Goal: Task Accomplishment & Management: Complete application form

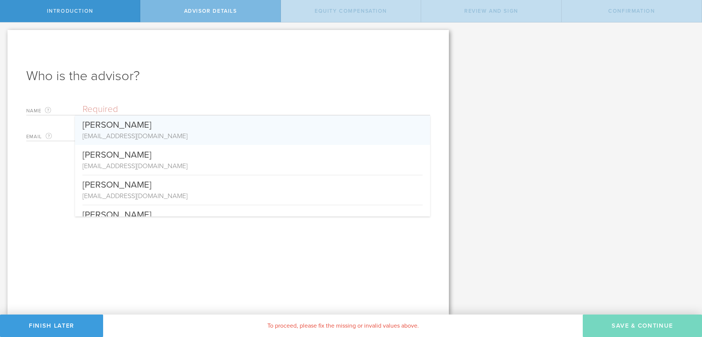
click at [160, 109] on input "text" at bounding box center [256, 109] width 348 height 11
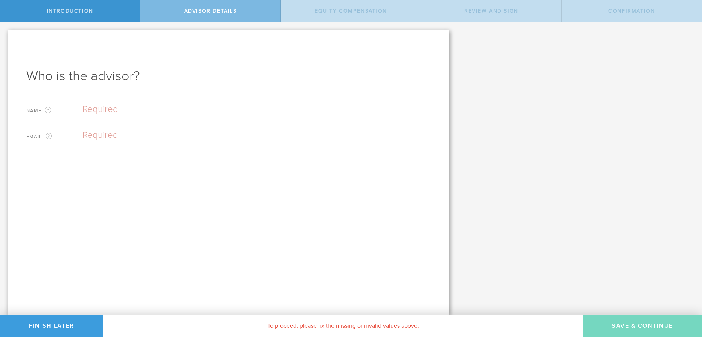
click at [145, 106] on input "text" at bounding box center [256, 109] width 348 height 11
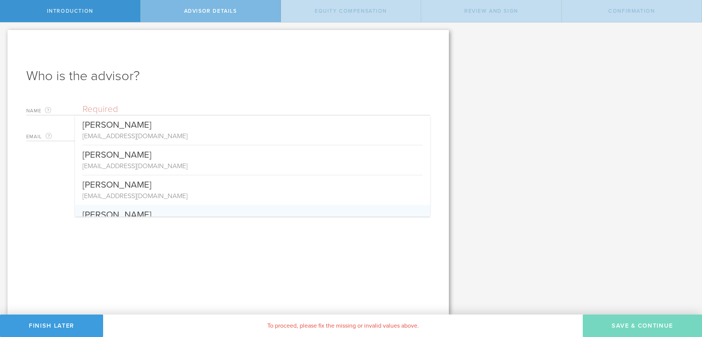
paste input "[PERSON_NAME]"
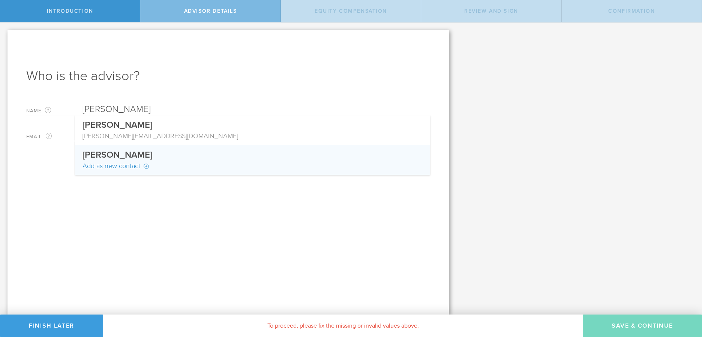
type input "[PERSON_NAME]"
click at [103, 201] on div "Who is the advisor? Name The first and last name of the person that will be you…" at bounding box center [227, 172] width 441 height 285
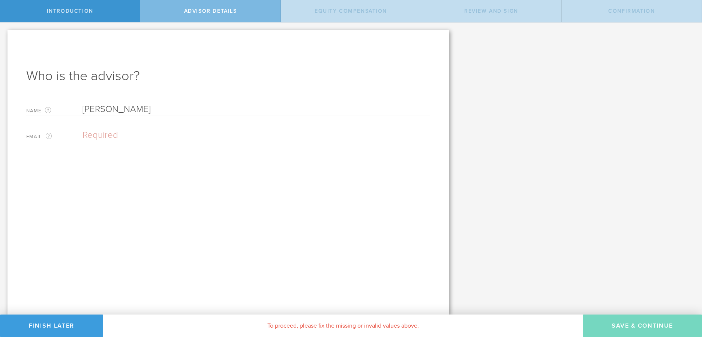
click at [119, 130] on input "email" at bounding box center [254, 135] width 344 height 11
click at [118, 109] on input "Angela Chen" at bounding box center [256, 109] width 348 height 11
drag, startPoint x: 181, startPoint y: 226, endPoint x: 162, endPoint y: 138, distance: 90.4
click at [182, 221] on div "Who is the advisor? Name The first and last name of the person that will be you…" at bounding box center [227, 172] width 441 height 285
click at [163, 96] on div "Who is the advisor? Name The first and last name of the person that will be you…" at bounding box center [227, 172] width 441 height 285
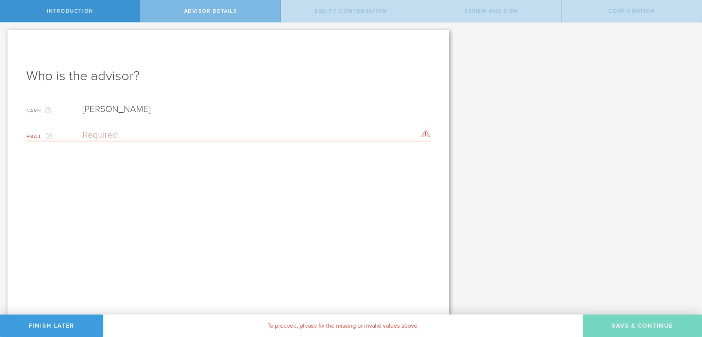
click at [161, 110] on input "[PERSON_NAME]" at bounding box center [256, 109] width 348 height 11
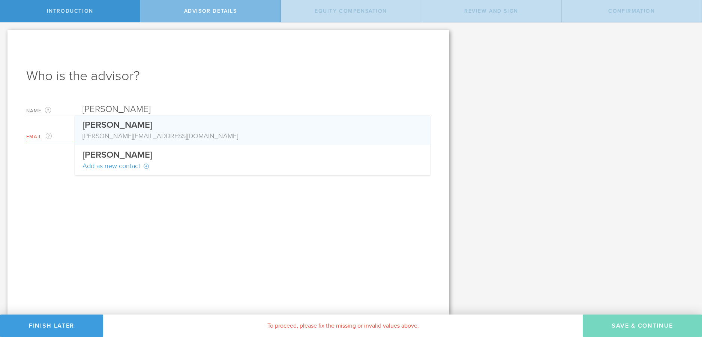
click at [115, 126] on span "[PERSON_NAME]" at bounding box center [117, 125] width 70 height 11
type input "[PERSON_NAME][EMAIL_ADDRESS][DOMAIN_NAME]"
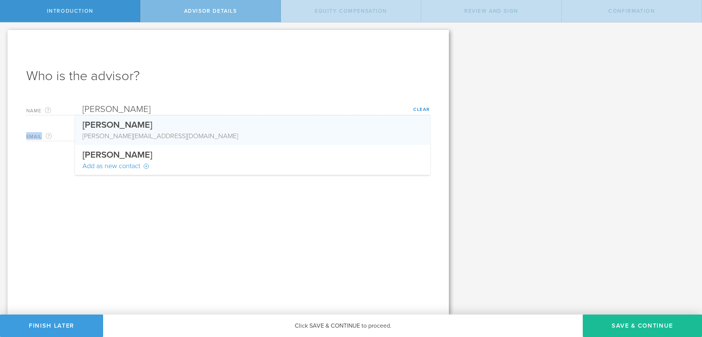
click at [115, 126] on div "Email The email address of the person that will be your advisor. angela.wtchen@…" at bounding box center [228, 133] width 404 height 15
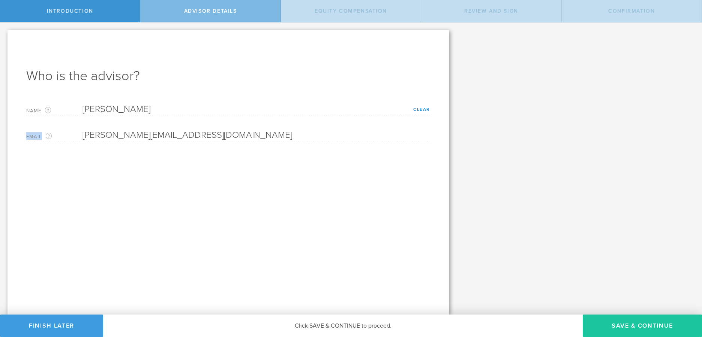
click at [631, 320] on button "Save & Continue" at bounding box center [642, 326] width 119 height 22
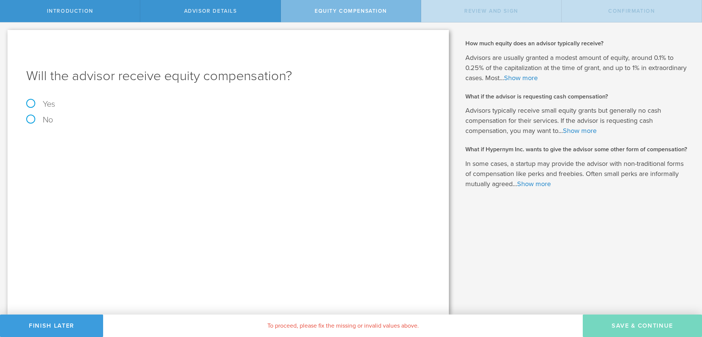
click at [43, 103] on label "Yes" at bounding box center [228, 104] width 404 height 8
click at [5, 34] on input "Yes" at bounding box center [2, 28] width 5 height 12
radio input "true"
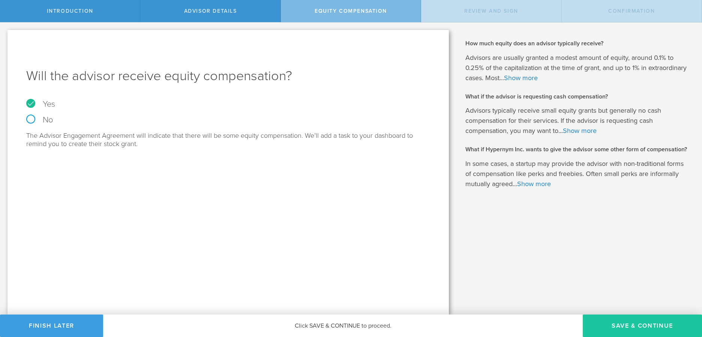
click at [619, 322] on button "Save & Continue" at bounding box center [642, 326] width 119 height 22
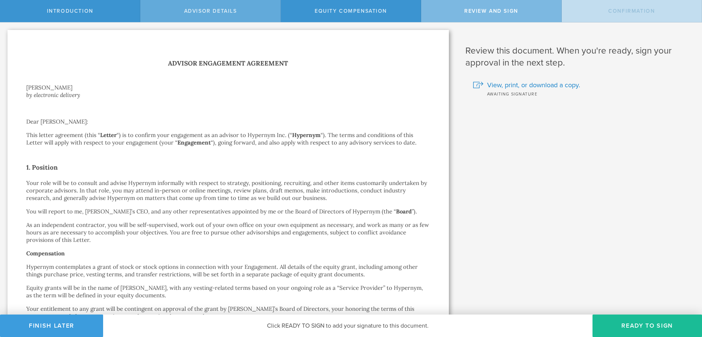
click at [235, 13] on span "Advisor Details" at bounding box center [210, 11] width 53 height 6
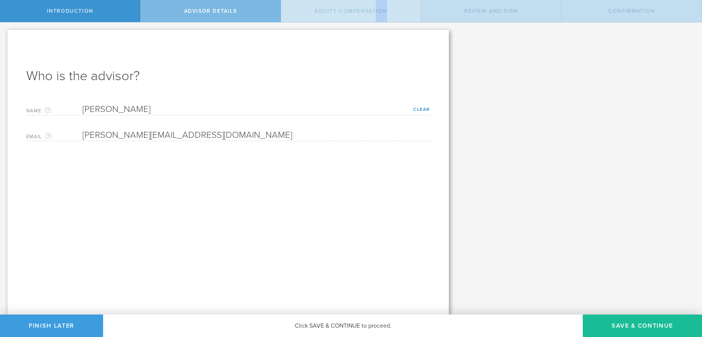
drag, startPoint x: 380, startPoint y: 18, endPoint x: 385, endPoint y: 18, distance: 4.5
click at [385, 18] on div "Equity Compensation" at bounding box center [351, 11] width 140 height 22
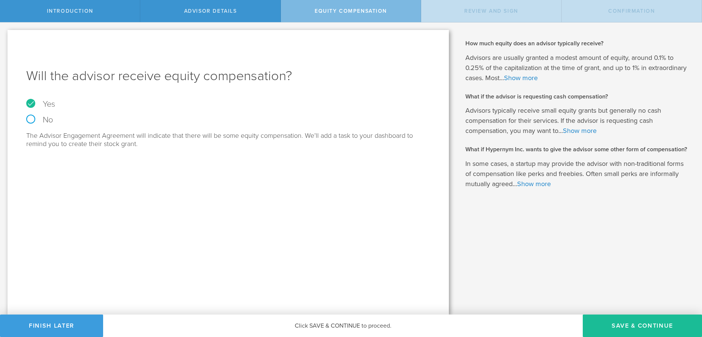
click at [500, 23] on div "Should I have the advisor sign a Nondisclosure Agreement too? This advisor agre…" at bounding box center [579, 168] width 246 height 292
click at [511, 13] on span "Review and Sign" at bounding box center [491, 11] width 54 height 6
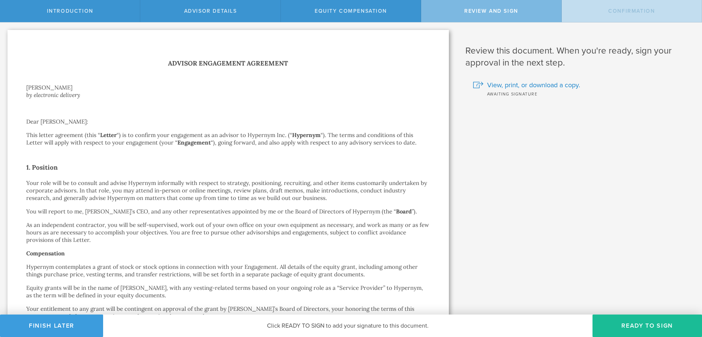
click at [624, 15] on div "Confirmation" at bounding box center [632, 11] width 140 height 22
click at [521, 85] on span "View, print, or download a copy." at bounding box center [533, 85] width 93 height 10
click at [349, 8] on span "Equity Compensation" at bounding box center [351, 11] width 72 height 6
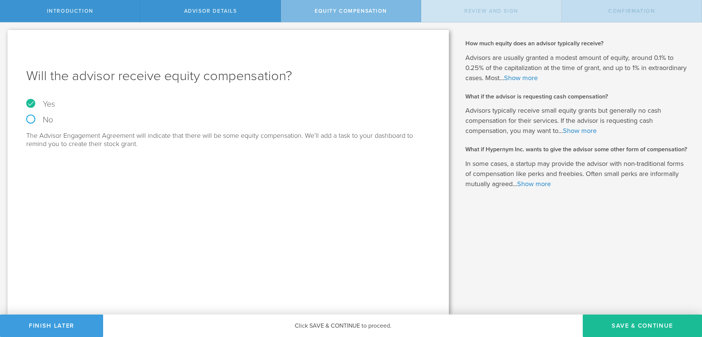
click at [499, 8] on span "Review and Sign" at bounding box center [491, 11] width 54 height 6
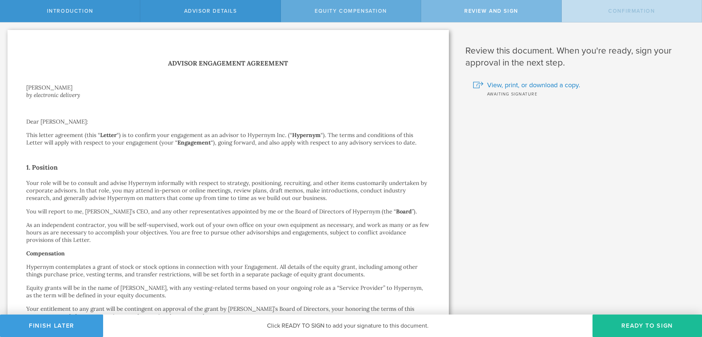
click at [373, 5] on div "Equity Compensation" at bounding box center [351, 11] width 140 height 22
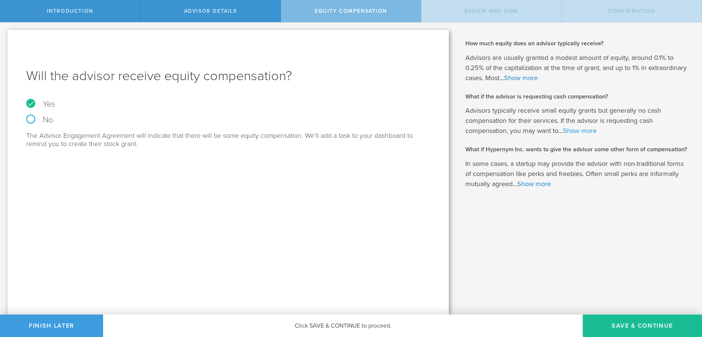
click at [573, 134] on link "Show more" at bounding box center [580, 131] width 34 height 8
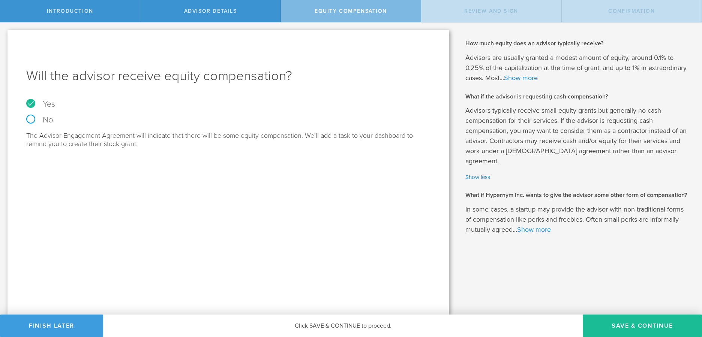
click at [538, 226] on link "Show more" at bounding box center [534, 230] width 34 height 8
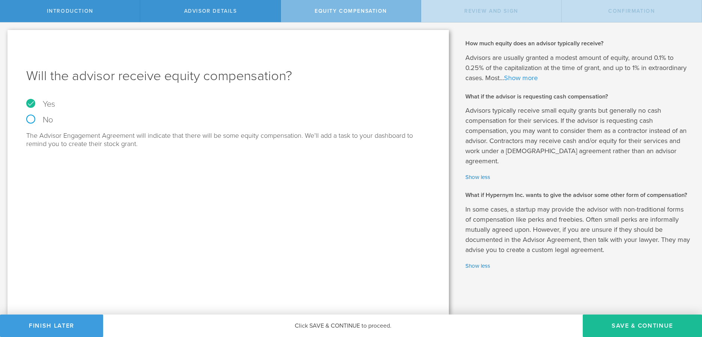
click at [525, 76] on link "Show more" at bounding box center [521, 78] width 34 height 8
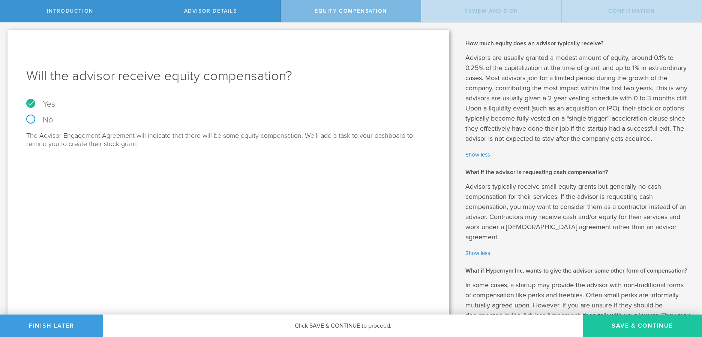
click at [641, 328] on button "Save & Continue" at bounding box center [642, 326] width 119 height 22
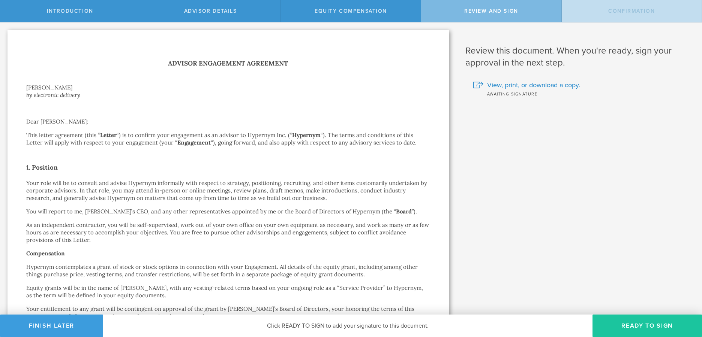
click at [631, 325] on button "Ready to Sign" at bounding box center [646, 326] width 109 height 22
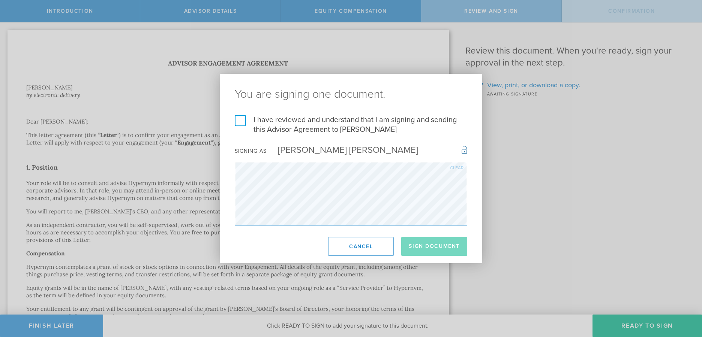
click at [285, 127] on label "I have reviewed and understand that I am signing and sending this Advisor Agree…" at bounding box center [351, 124] width 232 height 19
click at [0, 0] on input "I have reviewed and understand that I am signing and sending this Advisor Agree…" at bounding box center [0, 0] width 0 height 0
click at [432, 245] on button "Sign Document" at bounding box center [434, 246] width 66 height 19
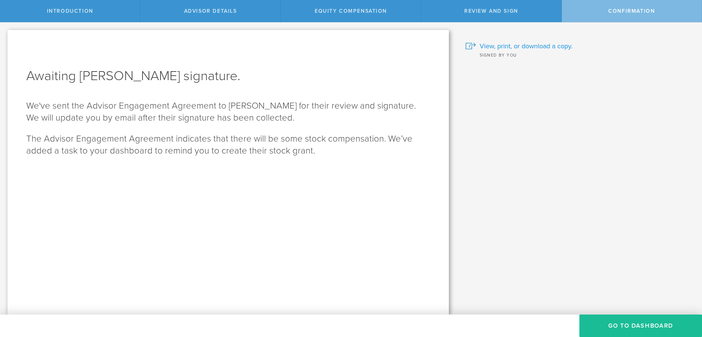
click at [549, 46] on span "View, print, or download a copy." at bounding box center [526, 46] width 93 height 10
click at [638, 322] on button "Go To Dashboard" at bounding box center [640, 326] width 123 height 22
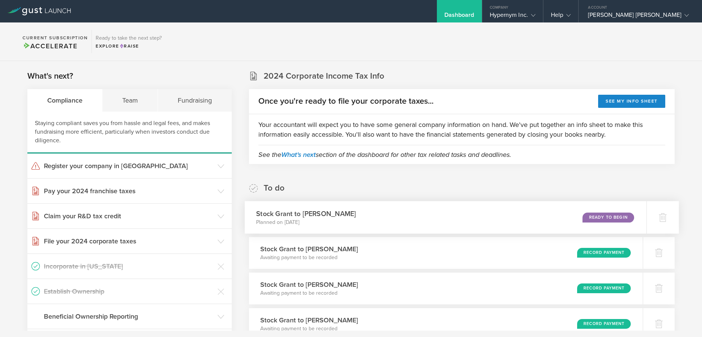
click at [529, 218] on div "Stock Grant to Angela Chen Planned on Sep 22, 2025 Ready to Begin" at bounding box center [445, 217] width 402 height 33
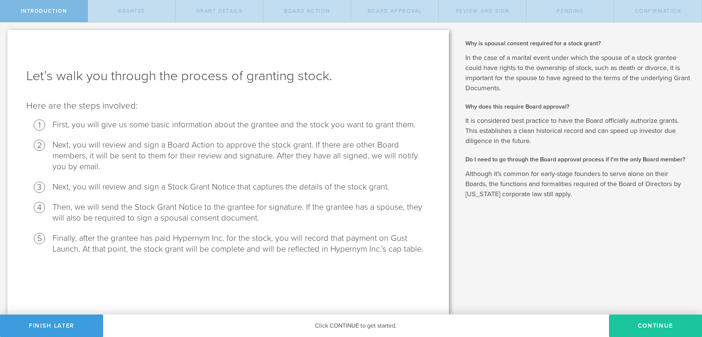
click at [652, 318] on button "Continue" at bounding box center [655, 326] width 93 height 22
radio input "true"
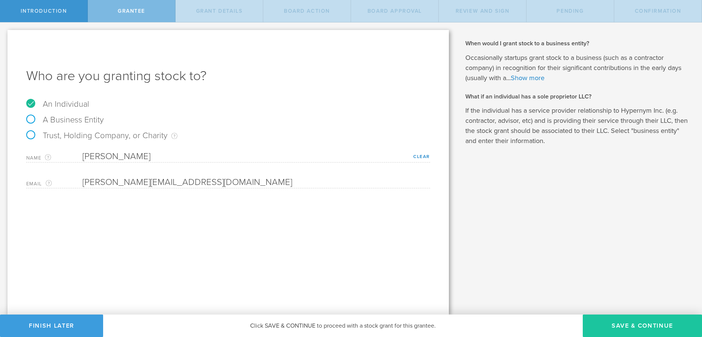
drag, startPoint x: 626, startPoint y: 301, endPoint x: 637, endPoint y: 316, distance: 18.5
click at [626, 301] on div "Why is spousal consent required for a stock grant? In the case of a marital eve…" at bounding box center [579, 168] width 246 height 292
click at [638, 318] on button "Save & Continue" at bounding box center [642, 326] width 119 height 22
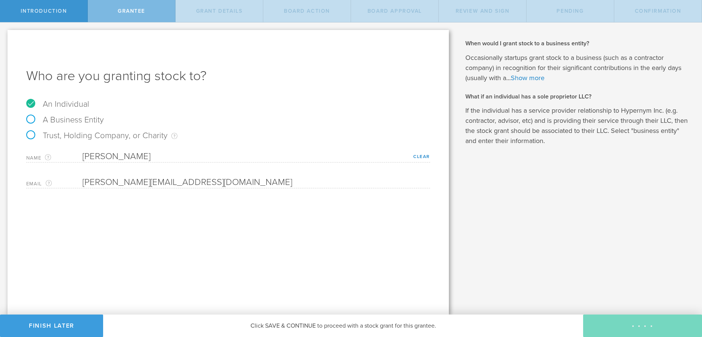
type input "24"
type input "3"
select select "single"
select select "100"
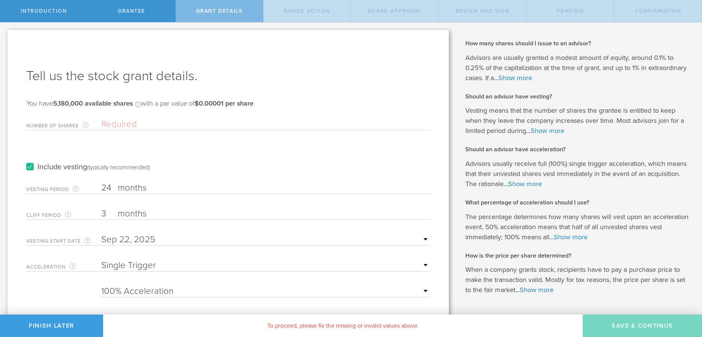
drag, startPoint x: 107, startPoint y: 214, endPoint x: 63, endPoint y: 207, distance: 44.8
click at [62, 207] on div "Cliff Period The initial waiting period before the first set of shares vests. T…" at bounding box center [228, 212] width 404 height 15
type input "6"
click at [121, 121] on input "Number of Shares The total amount of stock the company is granting to this reci…" at bounding box center [265, 124] width 329 height 11
click at [107, 124] on input "Number of Shares The total amount of stock the company is granting to this reci…" at bounding box center [265, 124] width 329 height 11
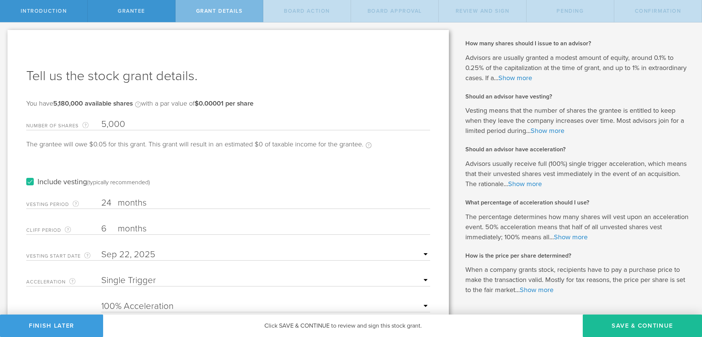
drag, startPoint x: 150, startPoint y: 124, endPoint x: 90, endPoint y: 125, distance: 59.6
click at [90, 125] on div "Number of Shares The total amount of stock the company is granting to this reci…" at bounding box center [228, 122] width 404 height 15
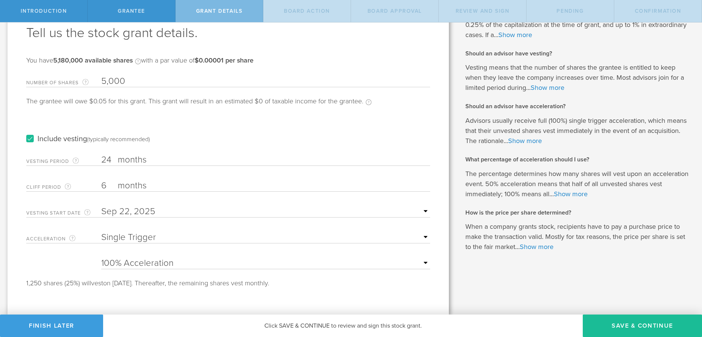
type input "5,000"
click at [122, 231] on div "Acceleration The way the vesting schedule is affected by a future change of com…" at bounding box center [228, 235] width 404 height 15
click at [146, 265] on select "25% Acceleration 50% Acceleration 75% Acceleration 100% Acceleration" at bounding box center [265, 263] width 329 height 11
click at [123, 259] on select "25% Acceleration 50% Acceleration 75% Acceleration 100% Acceleration" at bounding box center [265, 263] width 329 height 11
click at [126, 266] on select "25% Acceleration 50% Acceleration 75% Acceleration 100% Acceleration" at bounding box center [265, 263] width 329 height 11
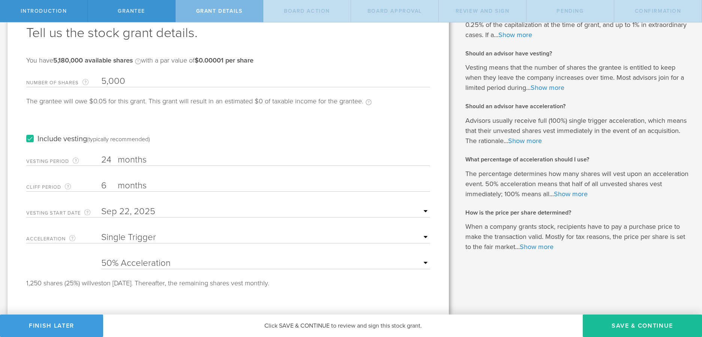
click at [101, 258] on select "25% Acceleration 50% Acceleration 75% Acceleration 100% Acceleration" at bounding box center [265, 263] width 329 height 11
click at [134, 264] on select "25% Acceleration 50% Acceleration 75% Acceleration 100% Acceleration" at bounding box center [265, 263] width 329 height 11
select select "100"
click at [101, 258] on select "25% Acceleration 50% Acceleration 75% Acceleration 100% Acceleration" at bounding box center [265, 263] width 329 height 11
click at [138, 185] on label "months" at bounding box center [155, 186] width 75 height 13
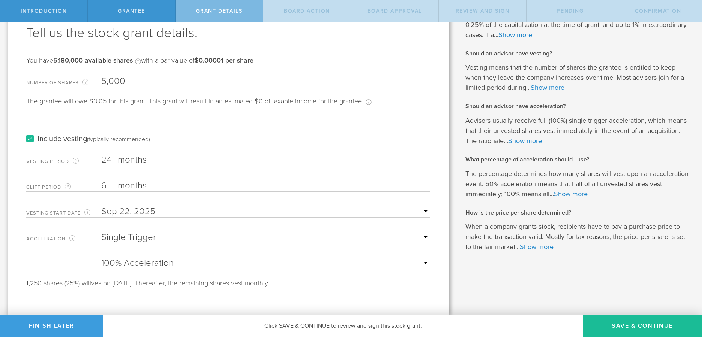
click at [138, 185] on input "6" at bounding box center [265, 185] width 329 height 11
click at [130, 234] on select "None Single Trigger Double Trigger" at bounding box center [265, 237] width 329 height 11
drag, startPoint x: 59, startPoint y: 285, endPoint x: 228, endPoint y: 284, distance: 169.1
click at [228, 284] on div "1,250 shares (25%) will vest on March 22, 2026. Thereafter, the remaining share…" at bounding box center [228, 283] width 404 height 7
drag, startPoint x: 231, startPoint y: 284, endPoint x: 237, endPoint y: 284, distance: 6.4
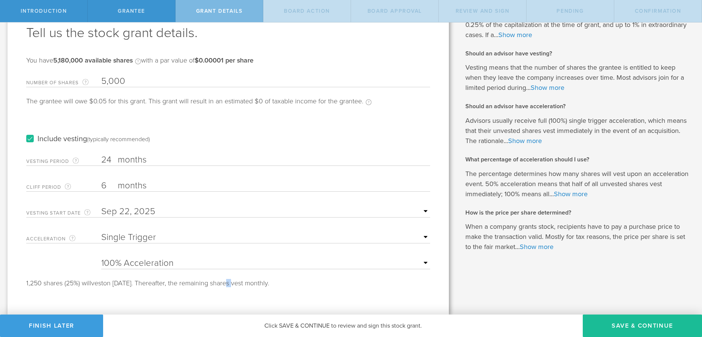
click at [235, 284] on div "1,250 shares (25%) will vest on March 22, 2026. Thereafter, the remaining share…" at bounding box center [228, 283] width 404 height 7
drag, startPoint x: 287, startPoint y: 282, endPoint x: 49, endPoint y: 283, distance: 238.1
click at [49, 283] on div "1,250 shares (25%) will vest on March 22, 2026. Thereafter, the remaining share…" at bounding box center [228, 283] width 404 height 7
drag, startPoint x: 259, startPoint y: 287, endPoint x: 82, endPoint y: 282, distance: 176.7
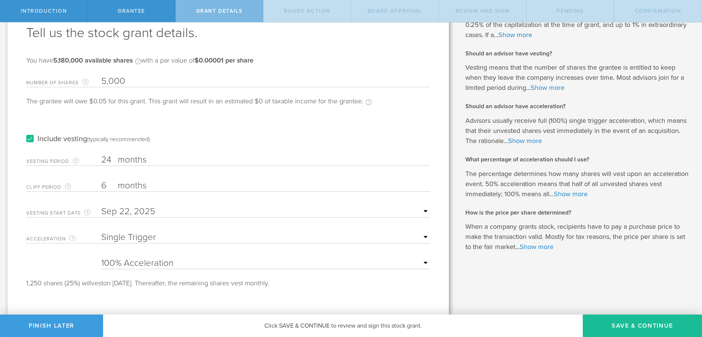
click at [82, 282] on div "Tell us the stock grant details. You have 5,180,000 available shares Available …" at bounding box center [227, 151] width 441 height 328
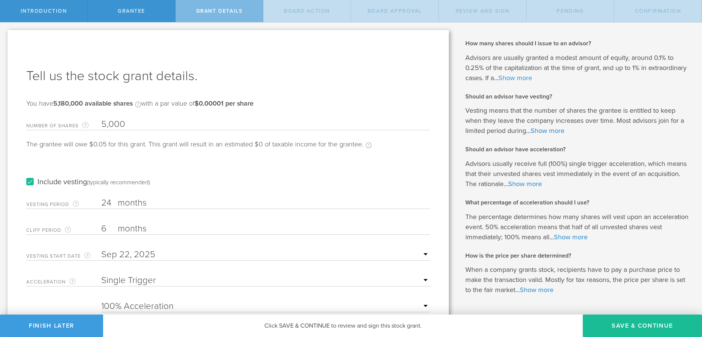
click at [525, 79] on link "Show more" at bounding box center [515, 78] width 34 height 8
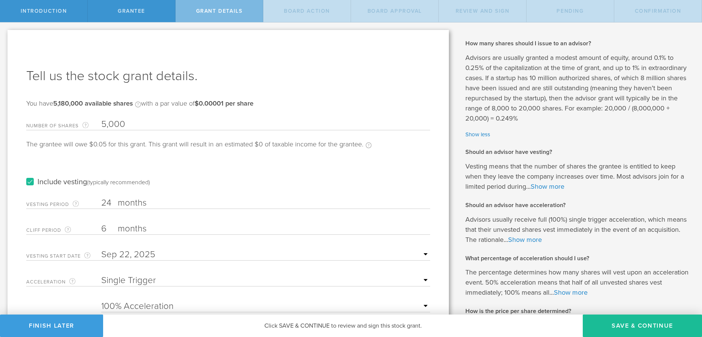
click at [546, 187] on link "Show more" at bounding box center [548, 187] width 34 height 8
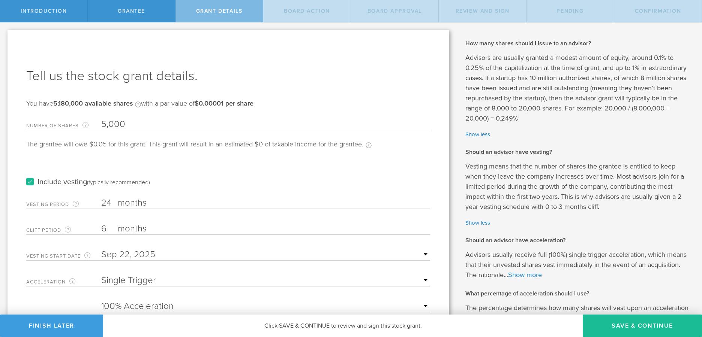
scroll to position [116, 0]
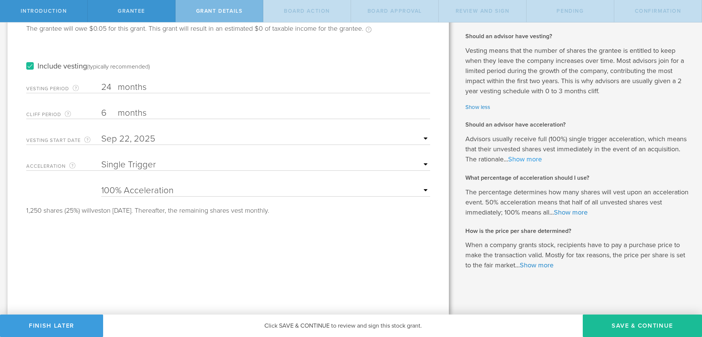
click at [536, 159] on link "Show more" at bounding box center [525, 159] width 34 height 8
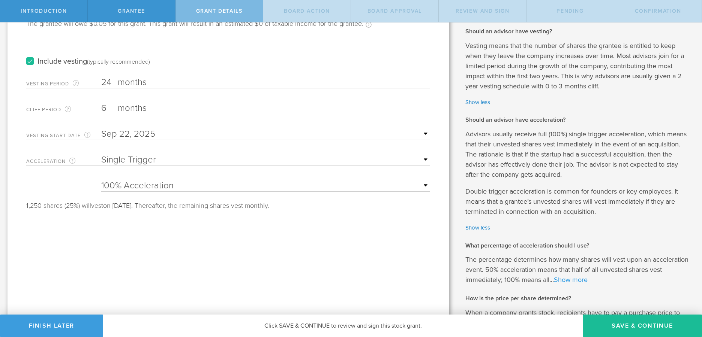
click at [588, 281] on link "Show more" at bounding box center [571, 280] width 34 height 8
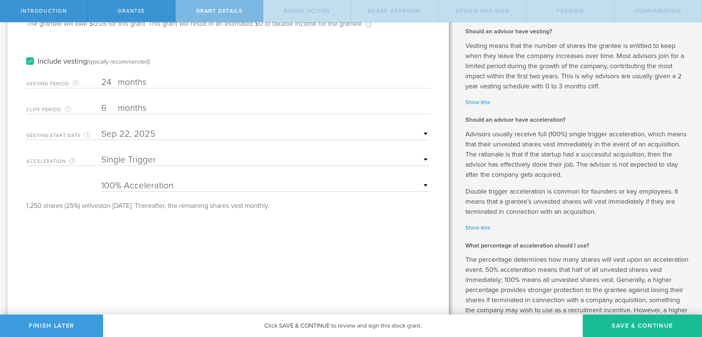
scroll to position [295, 0]
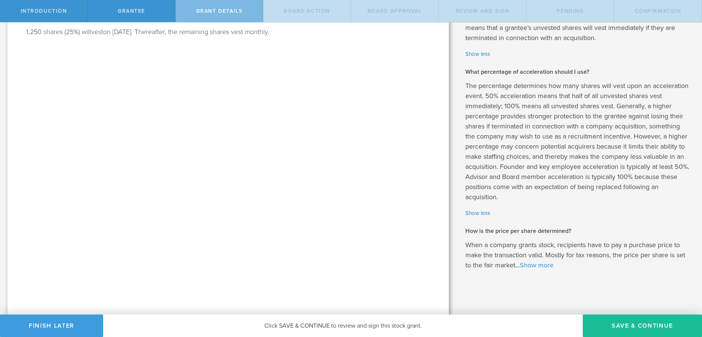
click at [543, 263] on link "Show more" at bounding box center [537, 265] width 34 height 8
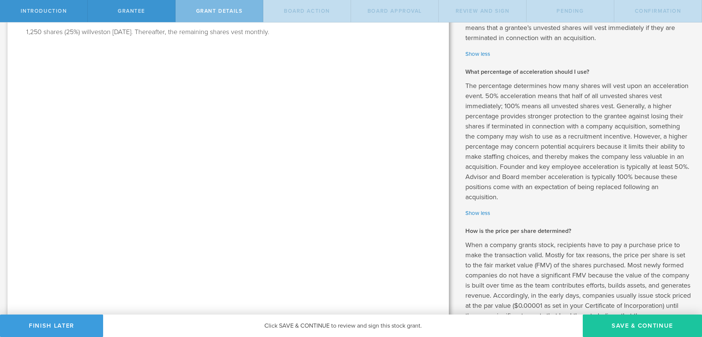
click at [632, 322] on button "Save & Continue" at bounding box center [642, 326] width 119 height 22
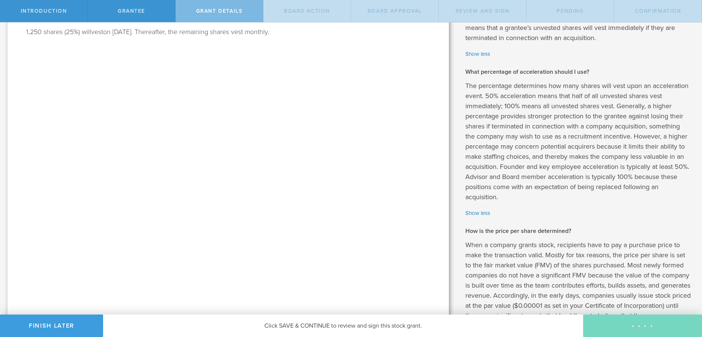
scroll to position [0, 0]
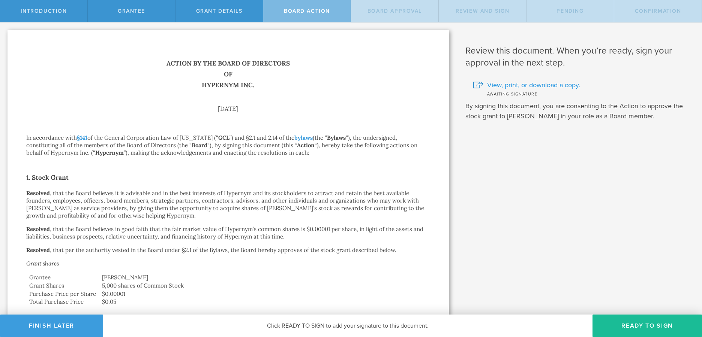
click at [513, 85] on span "View, print, or download a copy." at bounding box center [533, 85] width 93 height 10
click at [481, 13] on span "Review and Sign" at bounding box center [483, 11] width 54 height 6
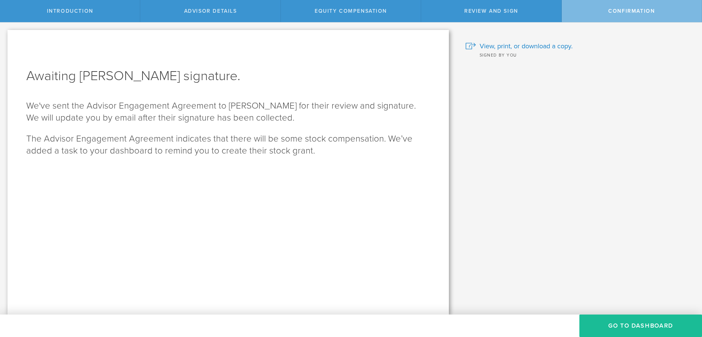
click at [226, 8] on span "Advisor Details" at bounding box center [210, 11] width 53 height 6
click at [235, 15] on div "Advisor Details" at bounding box center [210, 11] width 140 height 22
click at [240, 11] on div "Advisor Details" at bounding box center [210, 11] width 140 height 22
click at [348, 10] on span "Equity Compensation" at bounding box center [351, 11] width 72 height 6
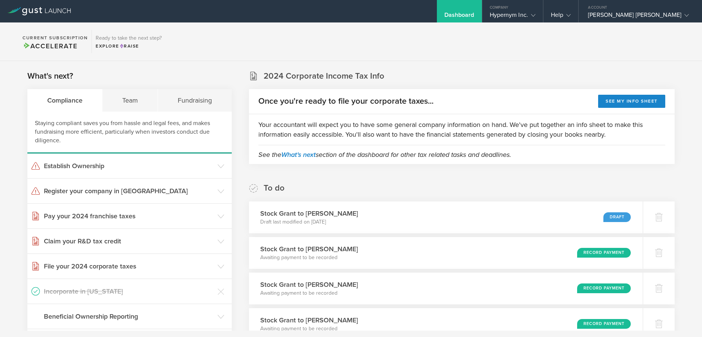
click at [445, 10] on div "Dashboard" at bounding box center [459, 11] width 45 height 22
click at [450, 13] on div "Dashboard" at bounding box center [459, 16] width 30 height 11
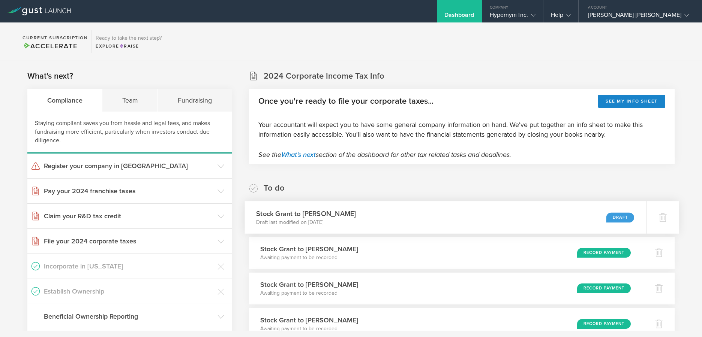
click at [417, 216] on div "Stock Grant to [PERSON_NAME] Draft last modified on [DATE] Draft" at bounding box center [445, 217] width 402 height 33
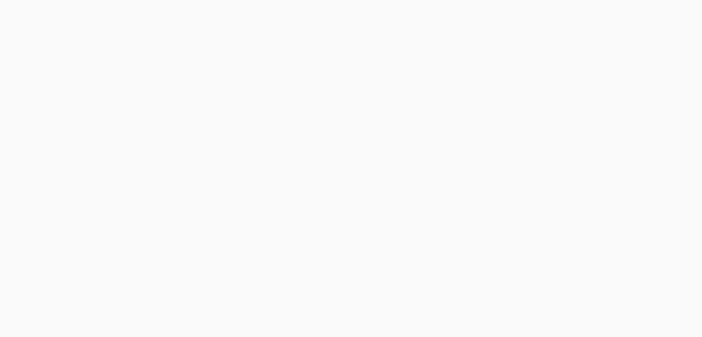
select select "single"
select select "100"
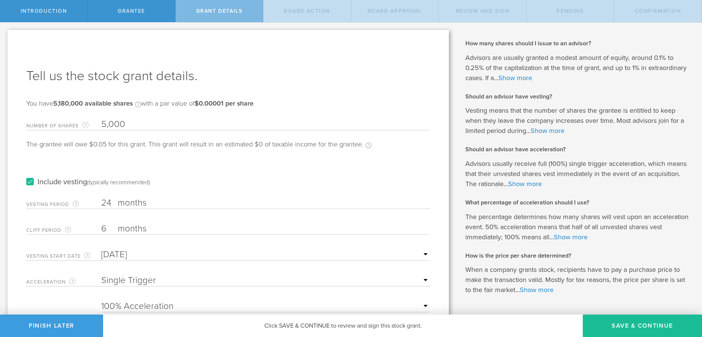
click at [216, 10] on span "Grant Details" at bounding box center [219, 11] width 46 height 6
click at [139, 16] on div "Grantee" at bounding box center [132, 11] width 88 height 22
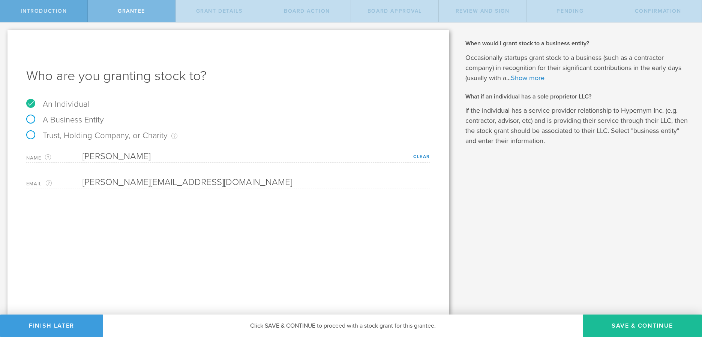
click at [51, 20] on div "Introduction" at bounding box center [44, 11] width 88 height 22
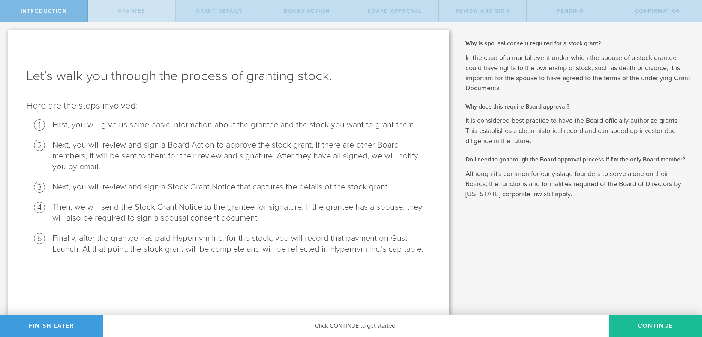
click at [130, 11] on span "Grantee" at bounding box center [131, 11] width 27 height 6
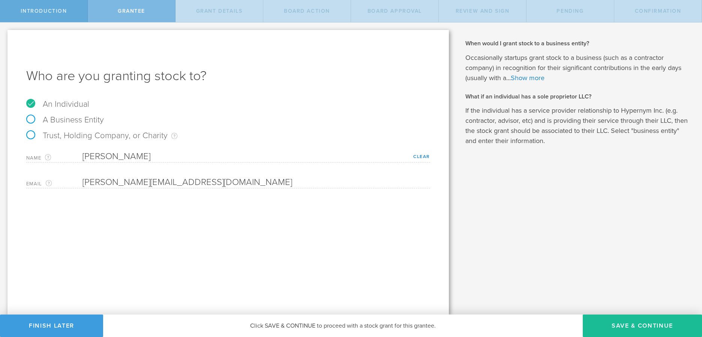
click at [51, 6] on div "Introduction" at bounding box center [44, 11] width 88 height 22
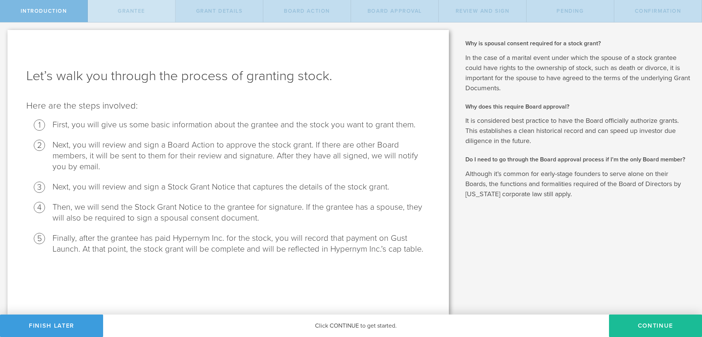
click at [151, 7] on div "Grantee" at bounding box center [132, 11] width 88 height 22
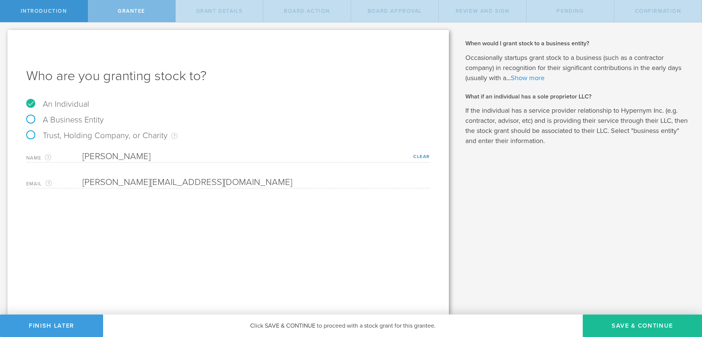
click at [531, 74] on link "Show more" at bounding box center [528, 78] width 34 height 8
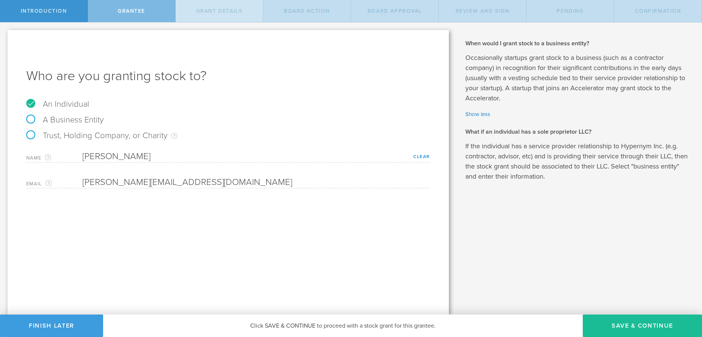
click at [240, 10] on span "Grant Details" at bounding box center [219, 11] width 46 height 6
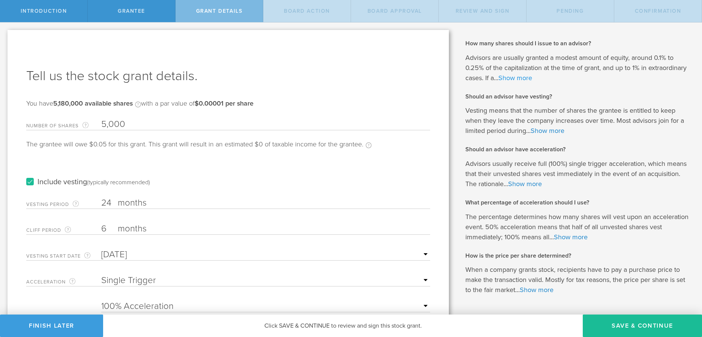
click at [511, 76] on link "Show more" at bounding box center [515, 78] width 34 height 8
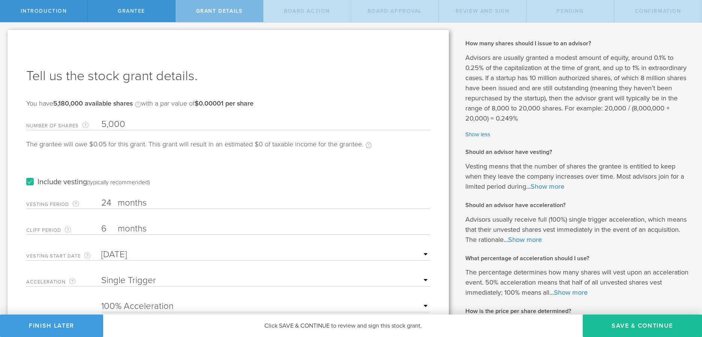
click at [557, 181] on p "Vesting means that the number of shares the grantee is entitled to keep when th…" at bounding box center [577, 177] width 225 height 30
click at [555, 191] on div "How many shares should I issue to an advisor? Advisors are usually granted a mo…" at bounding box center [577, 142] width 225 height 206
click at [556, 186] on link "Show more" at bounding box center [548, 187] width 34 height 8
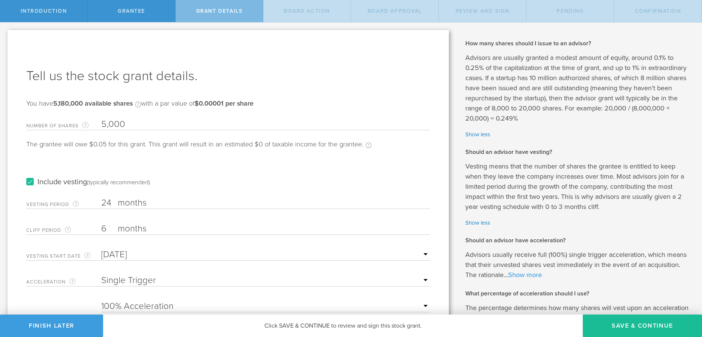
click at [525, 275] on link "Show more" at bounding box center [525, 275] width 34 height 8
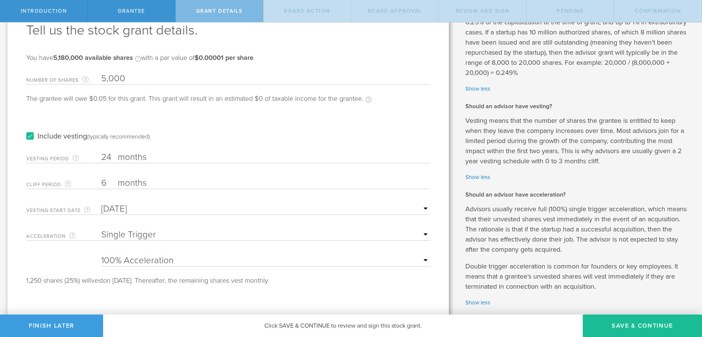
scroll to position [131, 0]
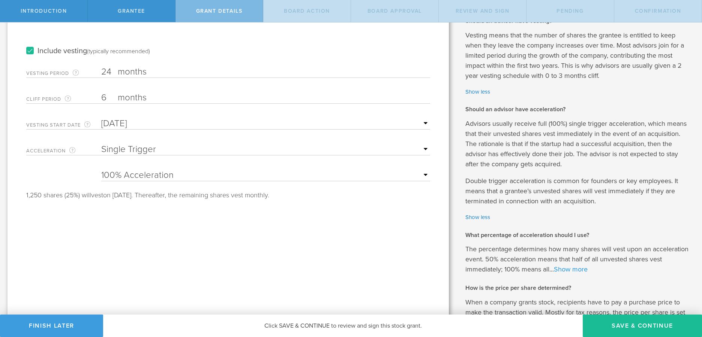
click at [585, 273] on link "Show more" at bounding box center [571, 269] width 34 height 8
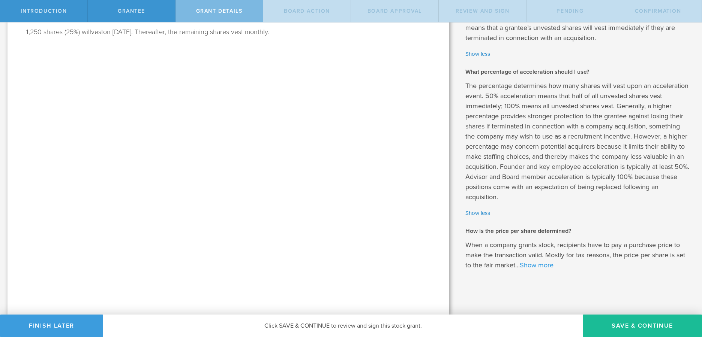
click at [544, 266] on link "Show more" at bounding box center [537, 265] width 34 height 8
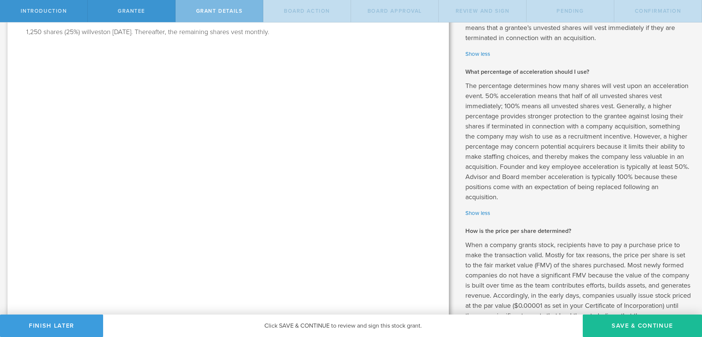
scroll to position [405, 0]
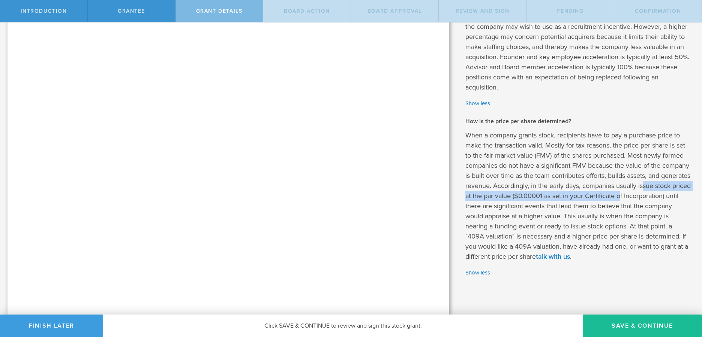
drag, startPoint x: 465, startPoint y: 196, endPoint x: 673, endPoint y: 194, distance: 207.7
click at [673, 194] on p "When a company grants stock, recipients have to pay a purchase price to make th…" at bounding box center [577, 196] width 225 height 132
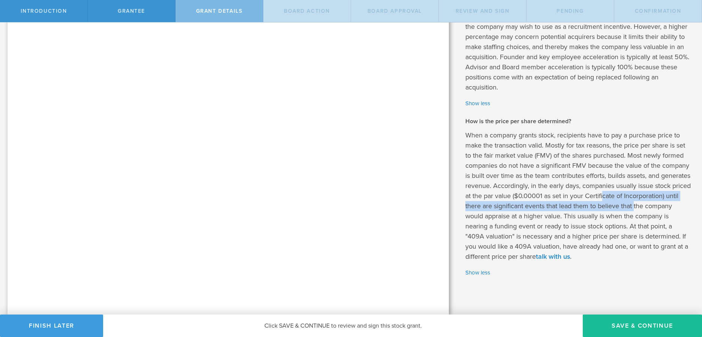
drag, startPoint x: 475, startPoint y: 214, endPoint x: 654, endPoint y: 201, distance: 179.3
click at [654, 201] on p "When a company grants stock, recipients have to pay a purchase price to make th…" at bounding box center [577, 196] width 225 height 132
drag, startPoint x: 664, startPoint y: 205, endPoint x: 486, endPoint y: 210, distance: 177.8
click at [486, 210] on p "When a company grants stock, recipients have to pay a purchase price to make th…" at bounding box center [577, 196] width 225 height 132
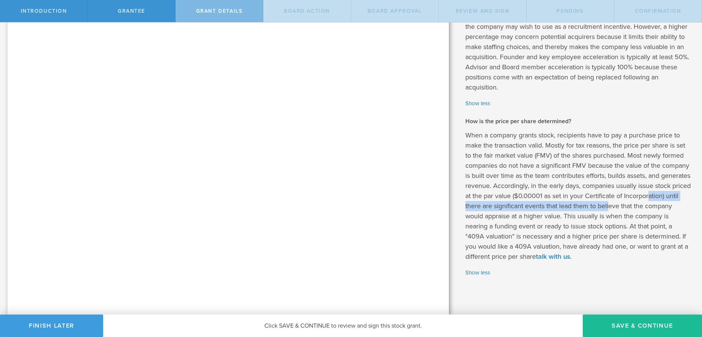
click at [486, 210] on p "When a company grants stock, recipients have to pay a purchase price to make th…" at bounding box center [577, 196] width 225 height 132
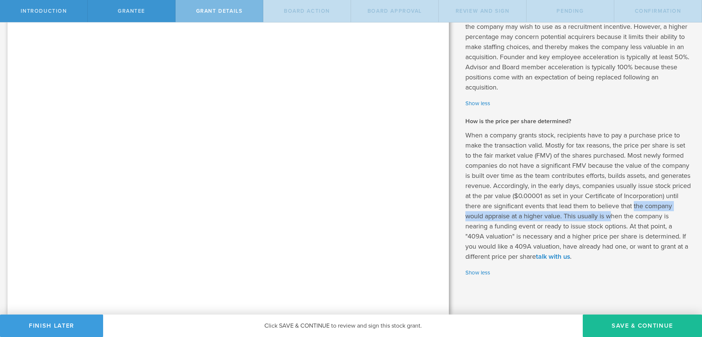
drag, startPoint x: 475, startPoint y: 220, endPoint x: 662, endPoint y: 215, distance: 186.8
click at [662, 215] on p "When a company grants stock, recipients have to pay a purchase price to make th…" at bounding box center [577, 196] width 225 height 132
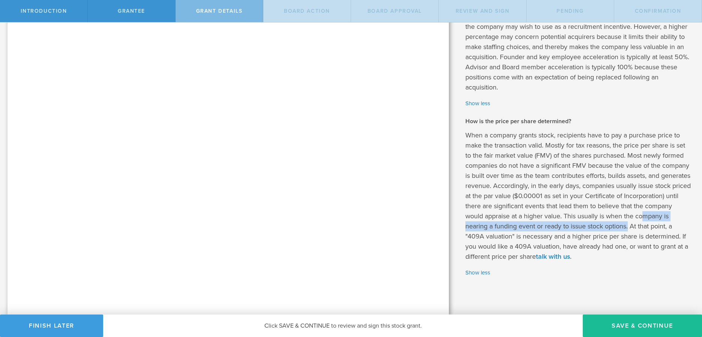
drag, startPoint x: 661, startPoint y: 224, endPoint x: 477, endPoint y: 228, distance: 184.5
click at [476, 228] on p "When a company grants stock, recipients have to pay a purchase price to make th…" at bounding box center [577, 196] width 225 height 132
click at [478, 227] on p "When a company grants stock, recipients have to pay a purchase price to make th…" at bounding box center [577, 196] width 225 height 132
drag, startPoint x: 474, startPoint y: 228, endPoint x: 646, endPoint y: 229, distance: 172.1
click at [646, 229] on p "When a company grants stock, recipients have to pay a purchase price to make th…" at bounding box center [577, 196] width 225 height 132
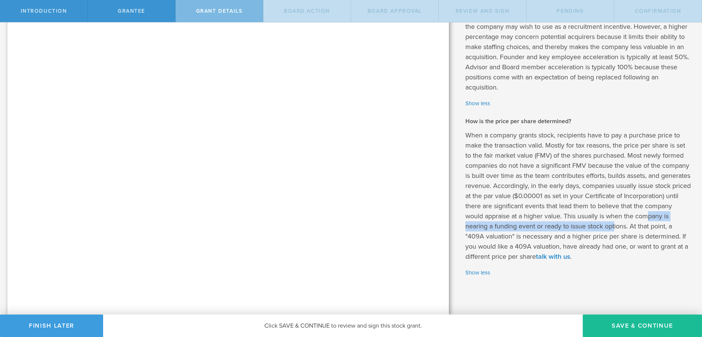
click at [646, 229] on p "When a company grants stock, recipients have to pay a purchase price to make th…" at bounding box center [577, 196] width 225 height 132
drag, startPoint x: 646, startPoint y: 229, endPoint x: 465, endPoint y: 227, distance: 181.1
click at [465, 227] on p "When a company grants stock, recipients have to pay a purchase price to make th…" at bounding box center [577, 196] width 225 height 132
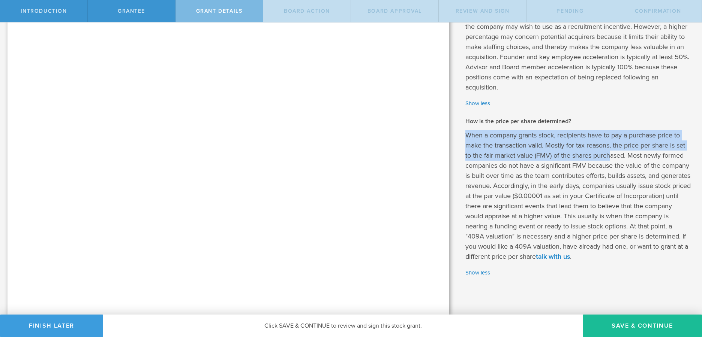
drag, startPoint x: 463, startPoint y: 134, endPoint x: 605, endPoint y: 153, distance: 143.4
click at [605, 153] on p "When a company grants stock, recipients have to pay a purchase price to make th…" at bounding box center [577, 196] width 225 height 132
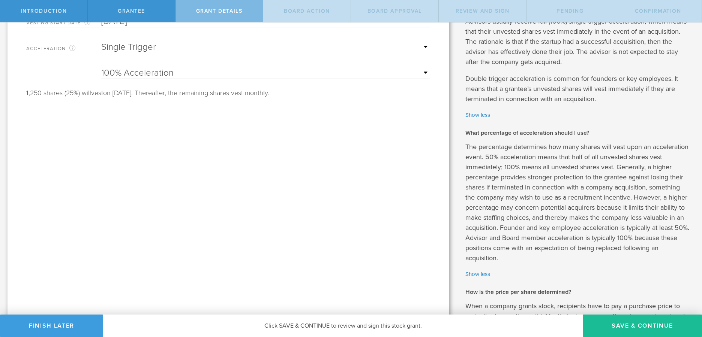
scroll to position [0, 0]
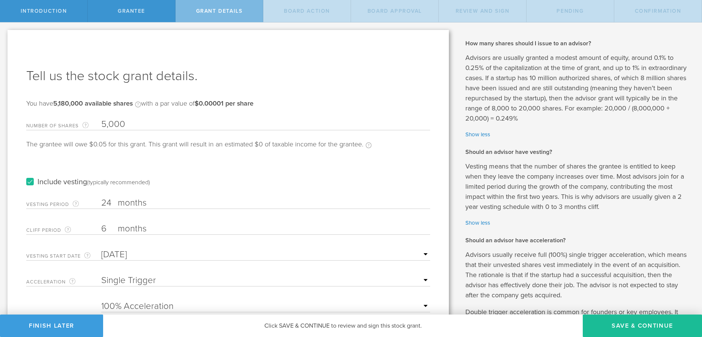
click at [139, 119] on input "5,000" at bounding box center [265, 124] width 329 height 11
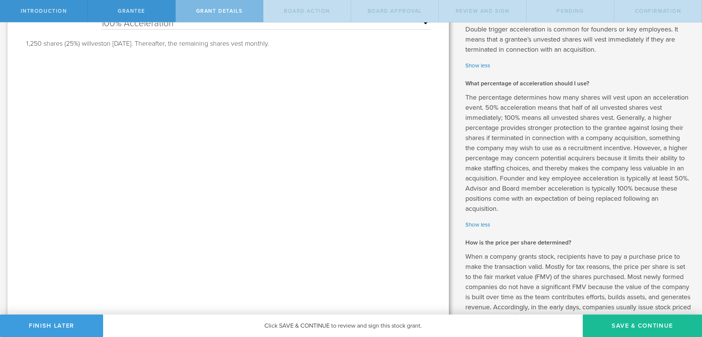
scroll to position [405, 0]
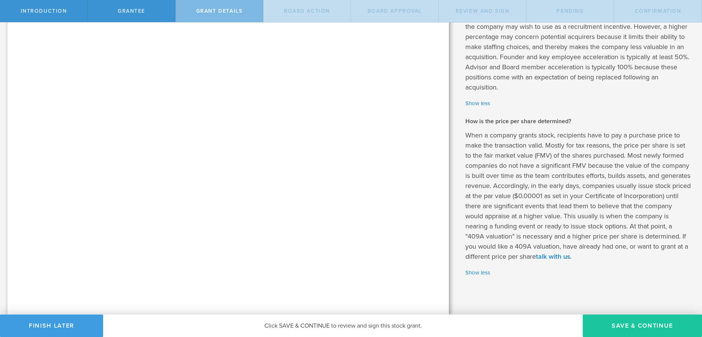
click at [635, 324] on button "Save & Continue" at bounding box center [642, 326] width 119 height 22
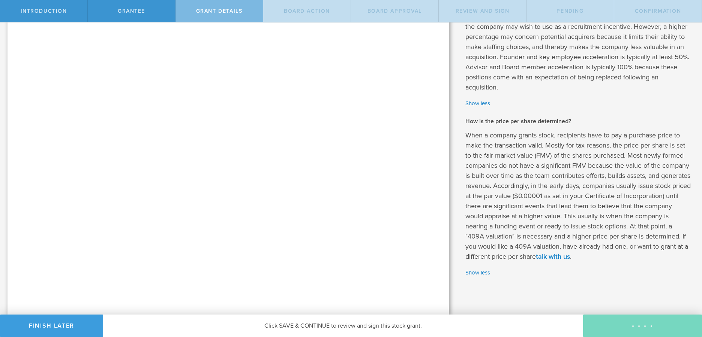
scroll to position [0, 0]
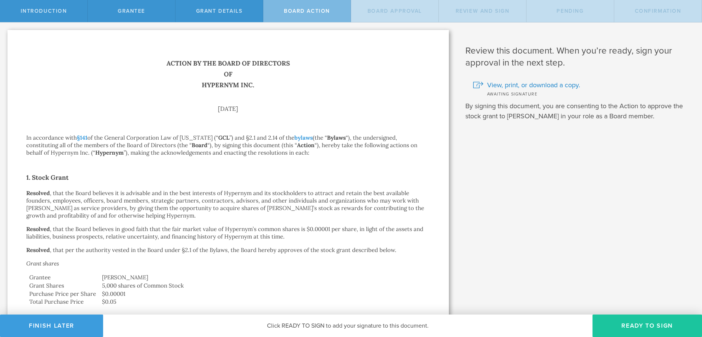
click at [635, 322] on button "Ready to Sign" at bounding box center [646, 326] width 109 height 22
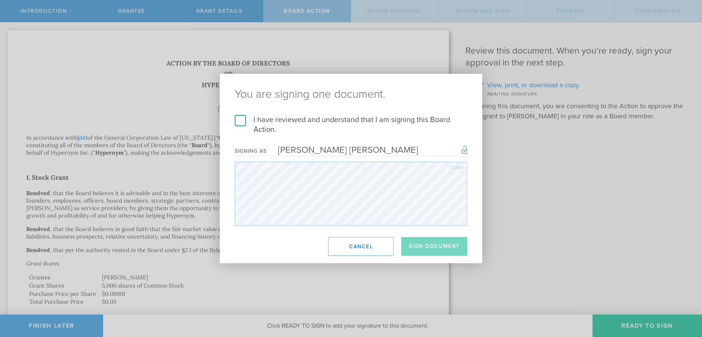
click at [312, 119] on label "I have reviewed and understand that I am signing this Board Action." at bounding box center [351, 124] width 232 height 19
click at [0, 0] on input "I have reviewed and understand that I am signing this Board Action." at bounding box center [0, 0] width 0 height 0
click at [450, 247] on button "Sign Document" at bounding box center [434, 246] width 66 height 19
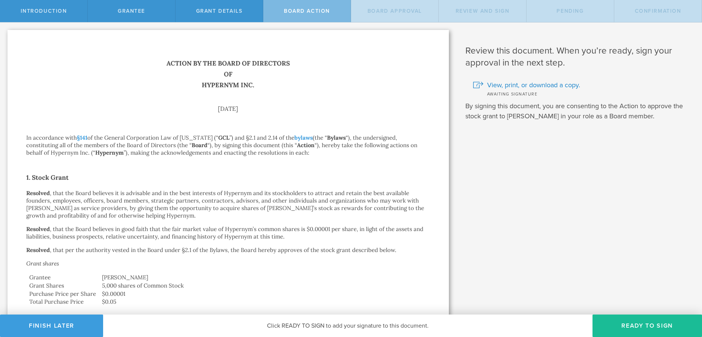
click at [629, 326] on button "Ready to Sign" at bounding box center [646, 326] width 109 height 22
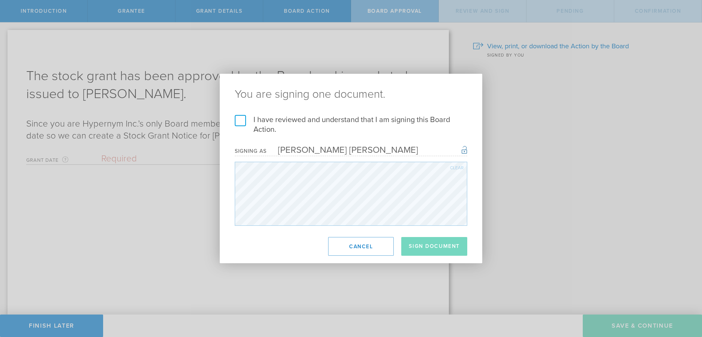
click at [300, 123] on label "I have reviewed and understand that I am signing this Board Action." at bounding box center [351, 124] width 232 height 19
click at [0, 0] on input "I have reviewed and understand that I am signing this Board Action." at bounding box center [0, 0] width 0 height 0
click at [433, 244] on button "Sign Document" at bounding box center [434, 246] width 66 height 19
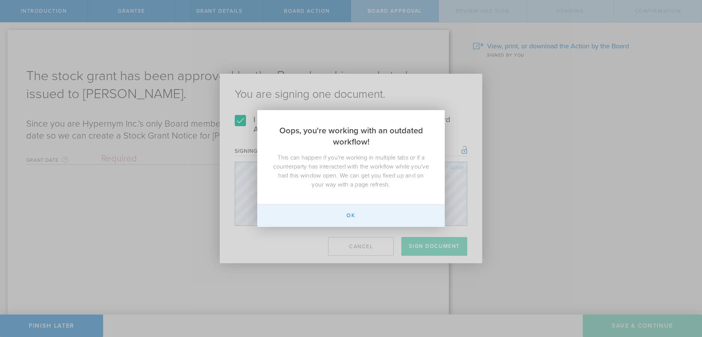
click at [350, 215] on button "Ok" at bounding box center [350, 216] width 187 height 22
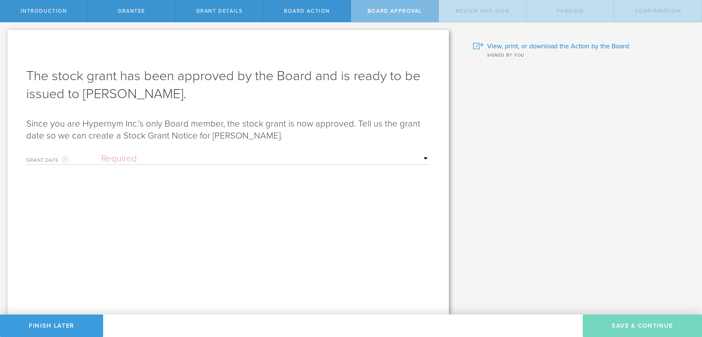
click at [166, 159] on select "Required Upon grantee's signature A specific date" at bounding box center [265, 158] width 329 height 11
select select "uponGranteeSignature"
click at [101, 153] on select "Required Upon grantee's signature A specific date" at bounding box center [265, 158] width 329 height 11
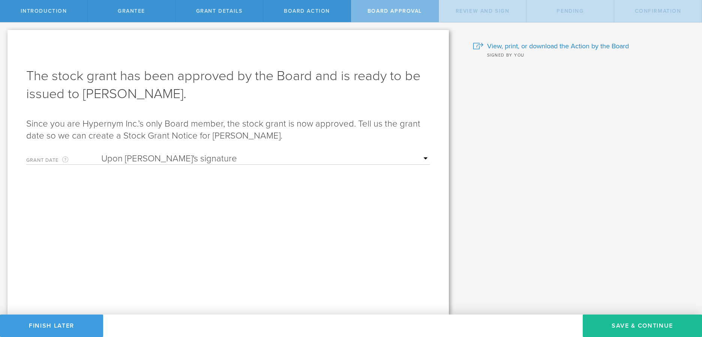
drag, startPoint x: 169, startPoint y: 156, endPoint x: 639, endPoint y: 314, distance: 495.7
click at [639, 314] on div "Why is spousal consent required for a stock grant? In the case of a marital eve…" at bounding box center [579, 168] width 246 height 292
click at [646, 316] on button "Save & Continue" at bounding box center [642, 326] width 119 height 22
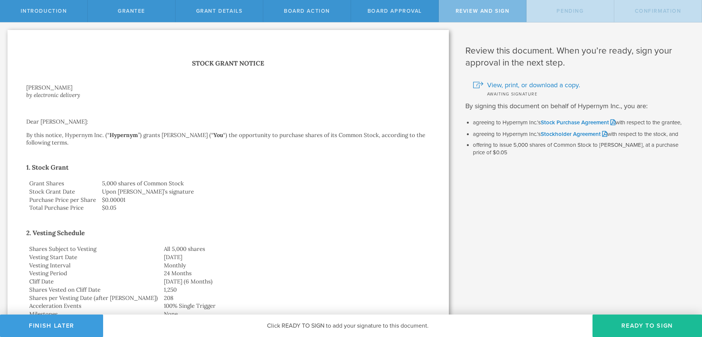
click at [531, 84] on span "View, print, or download a copy." at bounding box center [533, 85] width 93 height 10
click at [627, 321] on button "Ready to Sign" at bounding box center [646, 326] width 109 height 22
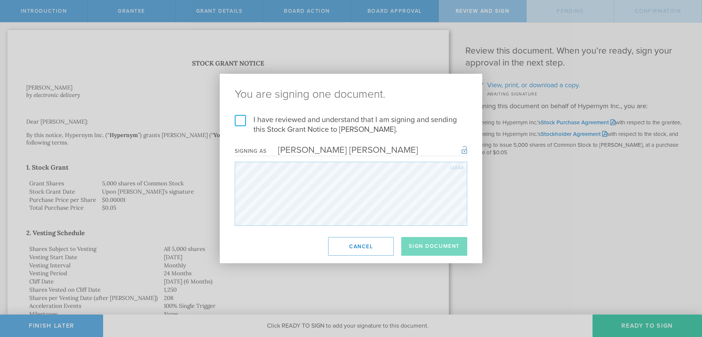
click at [321, 120] on label "I have reviewed and understand that I am signing and sending this Stock Grant N…" at bounding box center [351, 124] width 232 height 19
click at [0, 0] on input "I have reviewed and understand that I am signing and sending this Stock Grant N…" at bounding box center [0, 0] width 0 height 0
click at [440, 242] on button "Sign Document" at bounding box center [434, 246] width 66 height 19
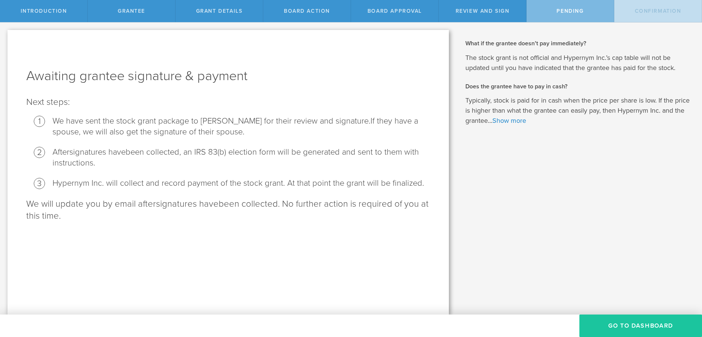
click at [637, 324] on button "Go To Dashboard" at bounding box center [640, 326] width 123 height 22
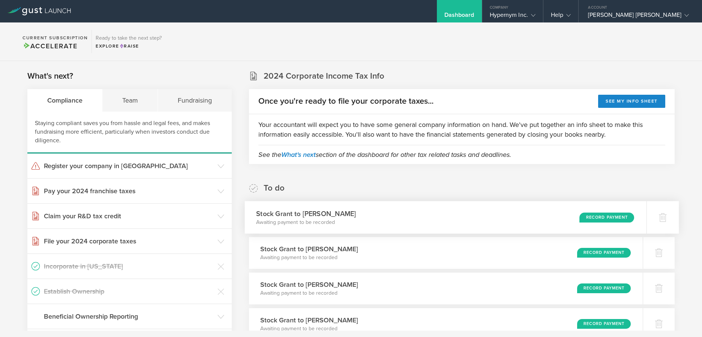
scroll to position [5, 0]
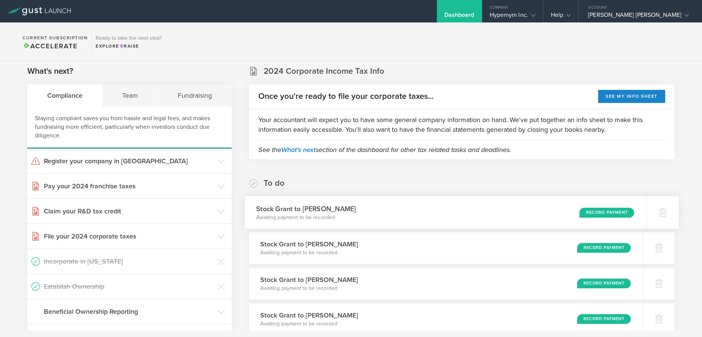
click at [357, 216] on div "Stock Grant to [PERSON_NAME] Awaiting payment to be recorded Record Payment" at bounding box center [445, 212] width 402 height 33
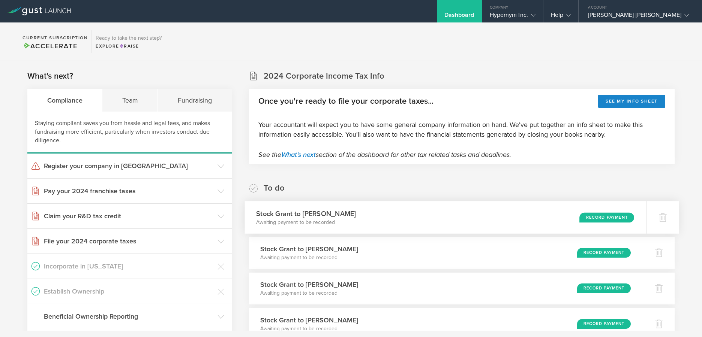
click at [297, 220] on p "Awaiting payment to be recorded" at bounding box center [306, 222] width 100 height 7
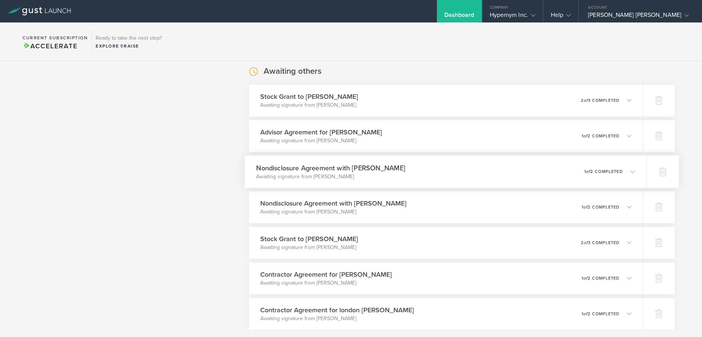
scroll to position [522, 0]
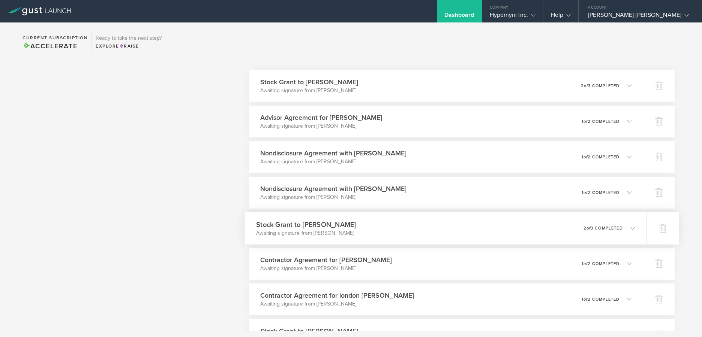
click at [428, 229] on div "Stock Grant to [PERSON_NAME] Awaiting signature from [PERSON_NAME] 0 undelivera…" at bounding box center [445, 228] width 402 height 33
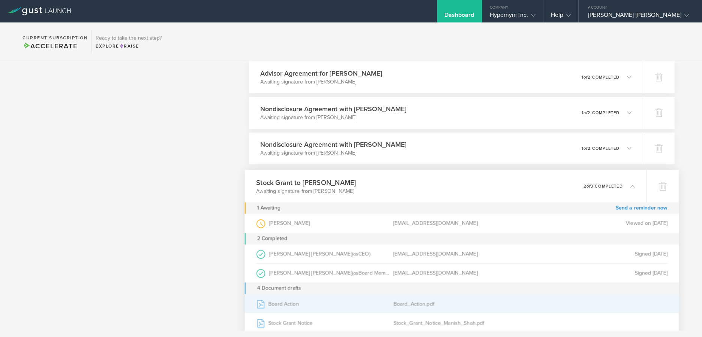
scroll to position [576, 0]
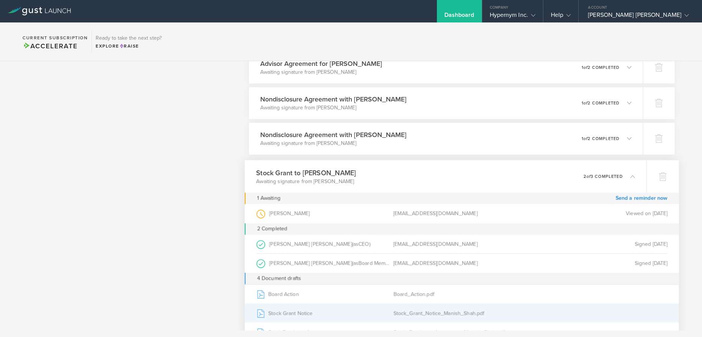
click at [297, 309] on div "Stock Grant Notice" at bounding box center [324, 313] width 137 height 19
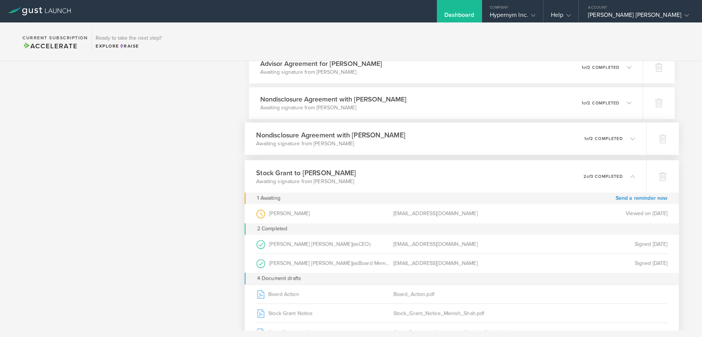
click at [405, 138] on div "Nondisclosure Agreement with [PERSON_NAME] Awaiting signature from [PERSON_NAME…" at bounding box center [445, 139] width 402 height 33
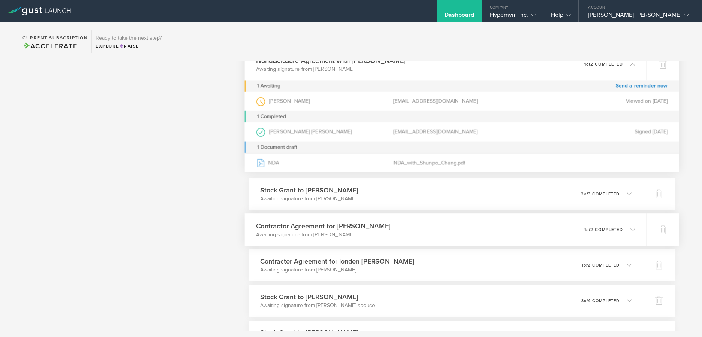
scroll to position [674, 0]
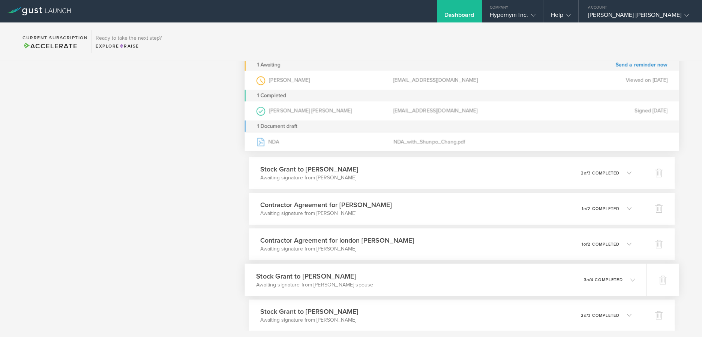
click at [390, 279] on div "Stock [PERSON_NAME] to [PERSON_NAME] Awaiting signature from [PERSON_NAME] spou…" at bounding box center [445, 280] width 402 height 33
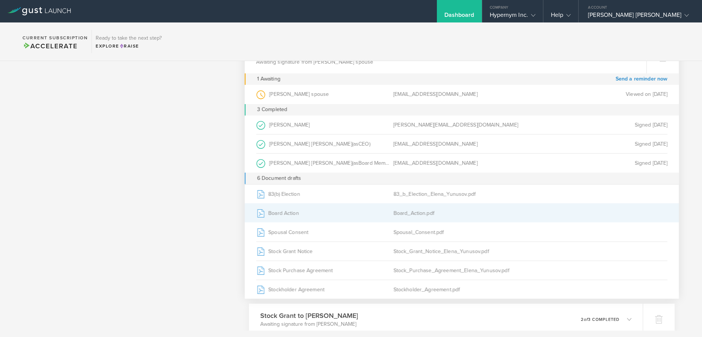
scroll to position [815, 0]
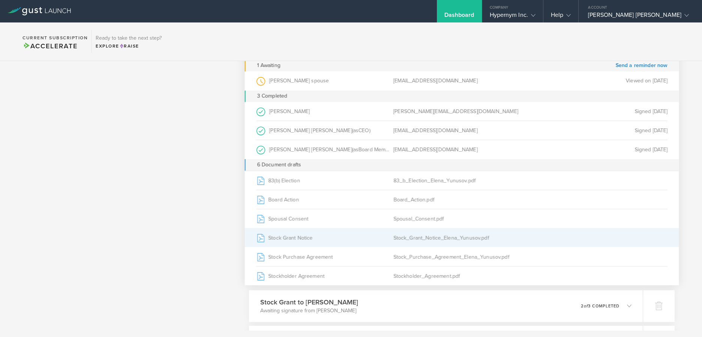
click at [292, 236] on div "Stock Grant Notice" at bounding box center [324, 237] width 137 height 19
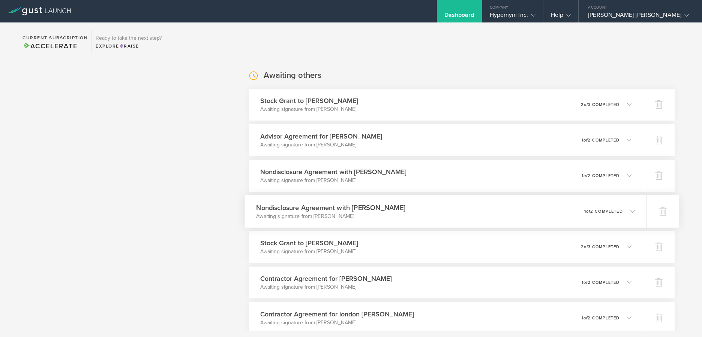
scroll to position [619, 0]
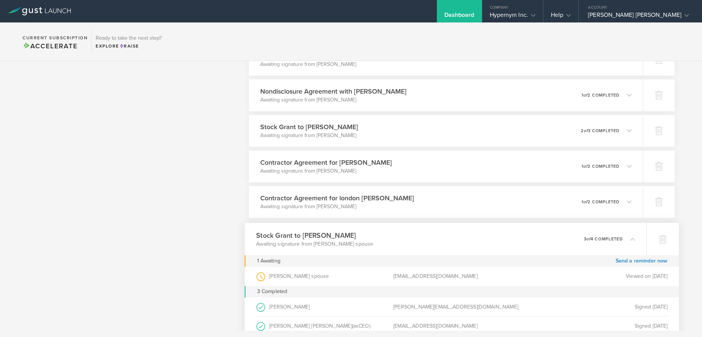
click at [395, 229] on div "Stock [PERSON_NAME] to [PERSON_NAME] Awaiting signature from [PERSON_NAME] spou…" at bounding box center [445, 239] width 402 height 33
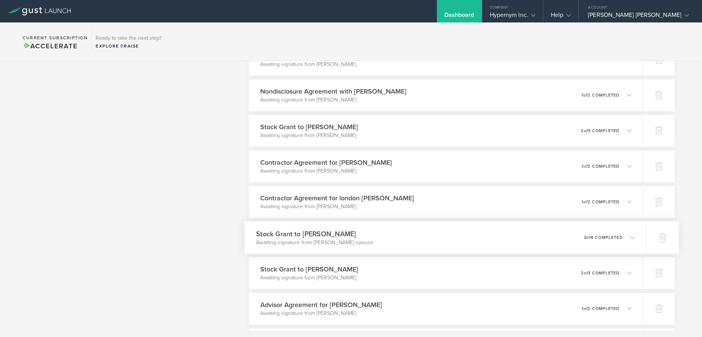
scroll to position [648, 0]
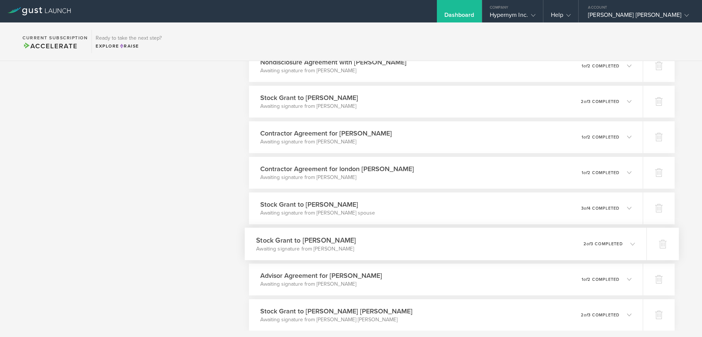
click at [401, 240] on div "Stock Grant to [PERSON_NAME] Awaiting signature from [PERSON_NAME] 0 undelivera…" at bounding box center [445, 244] width 402 height 33
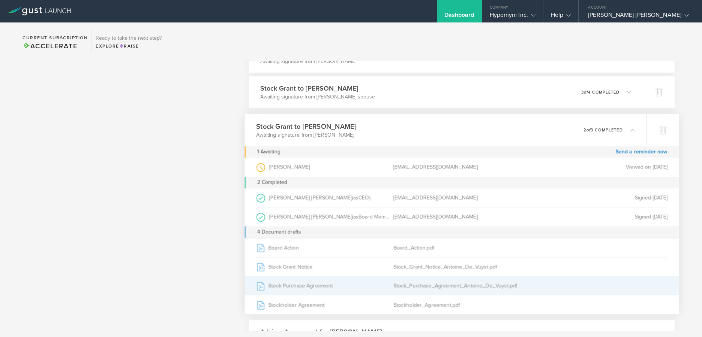
scroll to position [790, 0]
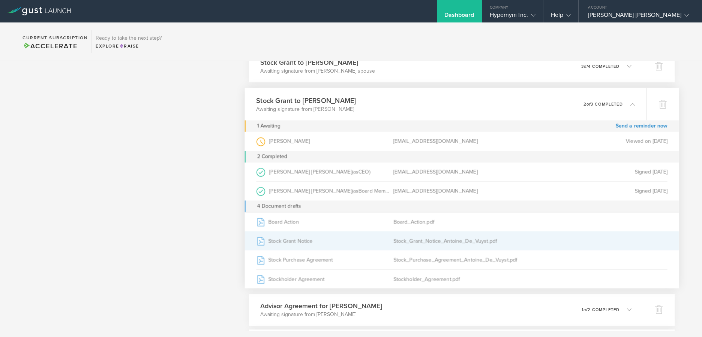
click at [417, 239] on div "Stock_Grant_Notice_Antoine_De_Vuyst.pdf" at bounding box center [461, 241] width 137 height 19
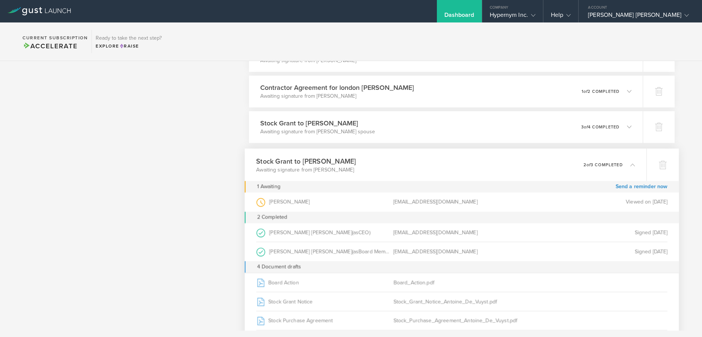
scroll to position [683, 0]
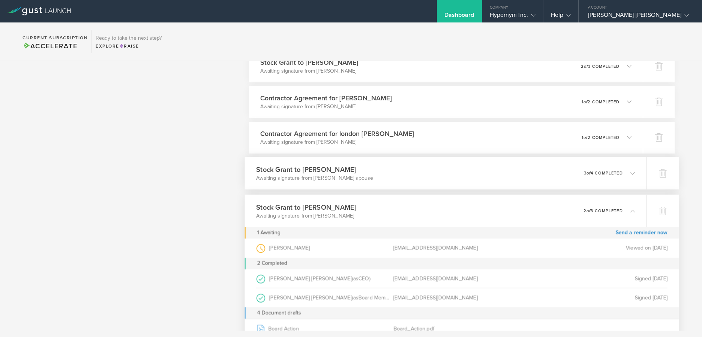
click at [438, 171] on div "Stock [PERSON_NAME] to [PERSON_NAME] Awaiting signature from [PERSON_NAME] spou…" at bounding box center [445, 173] width 402 height 33
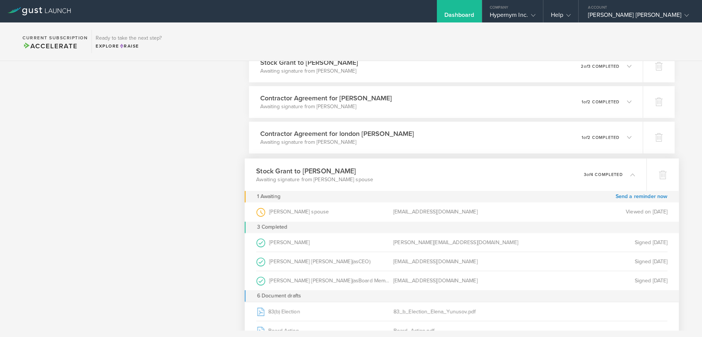
click at [363, 167] on h3 "Stock Grant to [PERSON_NAME]" at bounding box center [314, 171] width 117 height 10
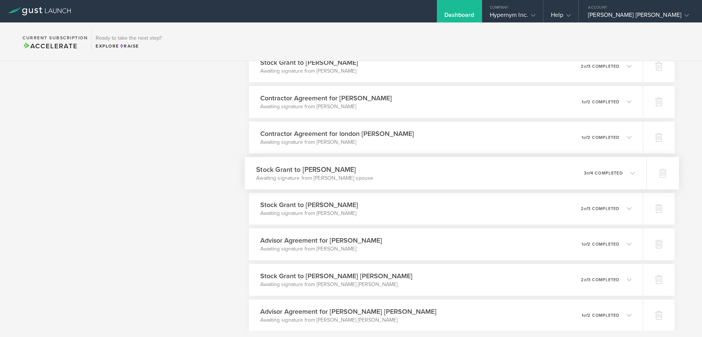
click at [406, 172] on div "Stock [PERSON_NAME] to [PERSON_NAME] Awaiting signature from [PERSON_NAME] spou…" at bounding box center [445, 173] width 402 height 33
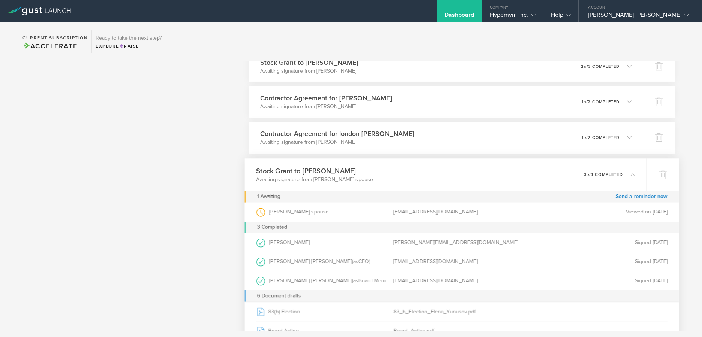
click at [437, 169] on div "Stock [PERSON_NAME] to [PERSON_NAME] Awaiting signature from [PERSON_NAME] spou…" at bounding box center [445, 175] width 402 height 33
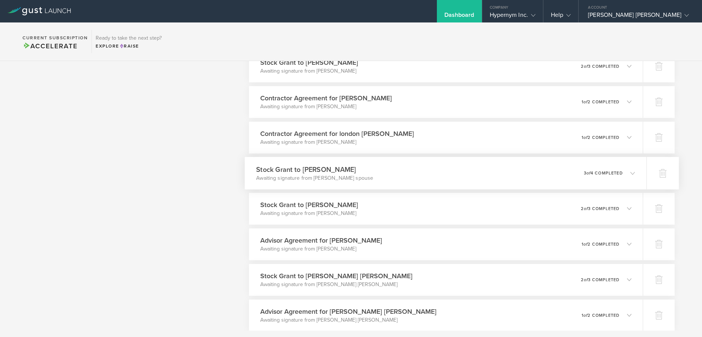
click at [437, 169] on div "Stock [PERSON_NAME] to [PERSON_NAME] Awaiting signature from [PERSON_NAME] spou…" at bounding box center [445, 173] width 402 height 33
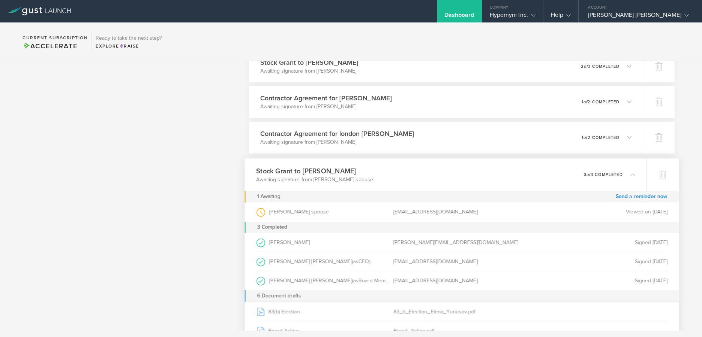
click at [400, 172] on div "Stock [PERSON_NAME] to [PERSON_NAME] Awaiting signature from [PERSON_NAME] spou…" at bounding box center [445, 175] width 402 height 33
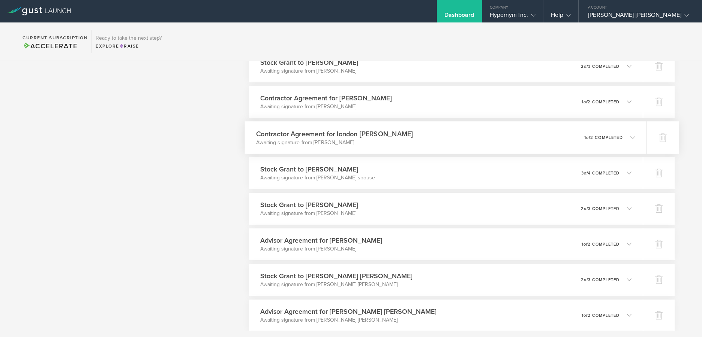
click at [390, 124] on div "Contractor Agreement for london [PERSON_NAME] signature from london [PERSON_NAM…" at bounding box center [445, 137] width 402 height 33
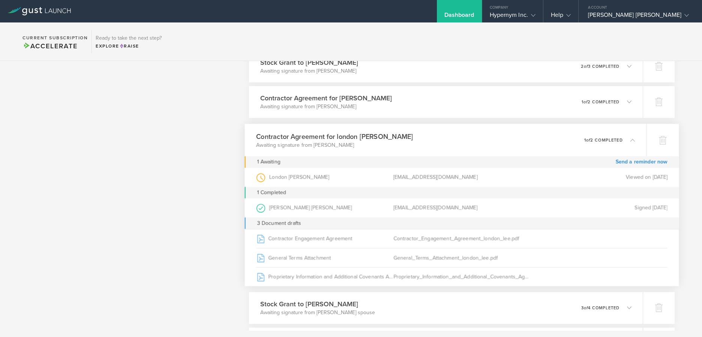
click at [418, 131] on div "Contractor Agreement for london [PERSON_NAME] signature from london [PERSON_NAM…" at bounding box center [445, 140] width 402 height 33
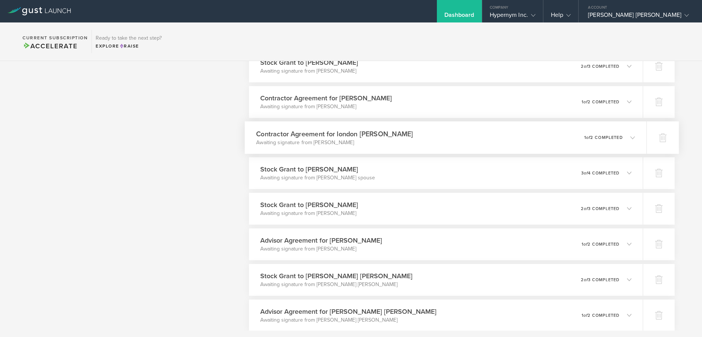
click at [418, 131] on div "Contractor Agreement for london [PERSON_NAME] signature from london [PERSON_NAM…" at bounding box center [445, 137] width 402 height 33
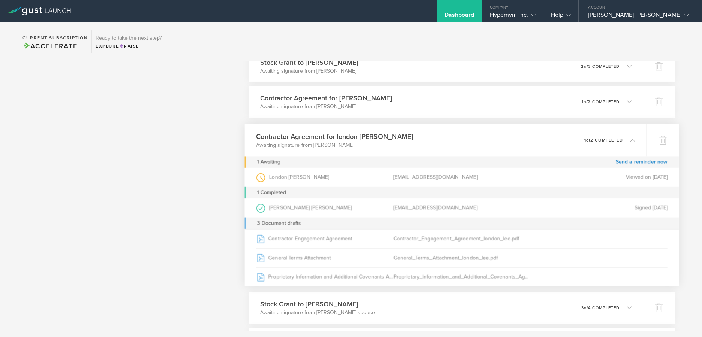
click at [418, 131] on div "Contractor Agreement for london [PERSON_NAME] signature from london [PERSON_NAM…" at bounding box center [445, 140] width 402 height 33
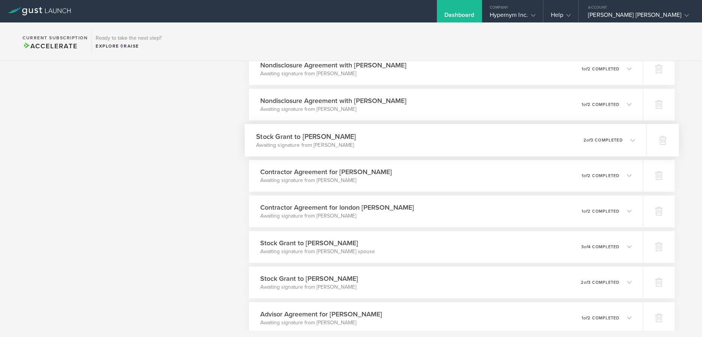
scroll to position [524, 0]
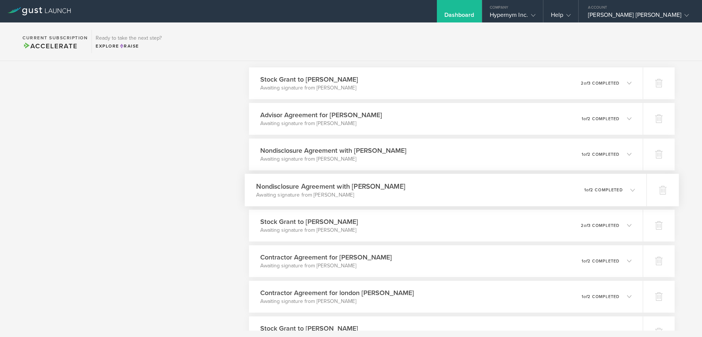
click at [409, 190] on div "Nondisclosure Agreement with [PERSON_NAME] Awaiting signature from [PERSON_NAME…" at bounding box center [445, 190] width 402 height 33
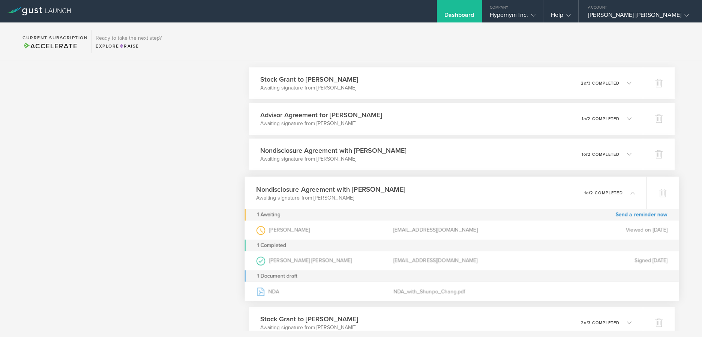
click at [421, 184] on div "Nondisclosure Agreement with [PERSON_NAME] Awaiting signature from [PERSON_NAME…" at bounding box center [445, 193] width 402 height 33
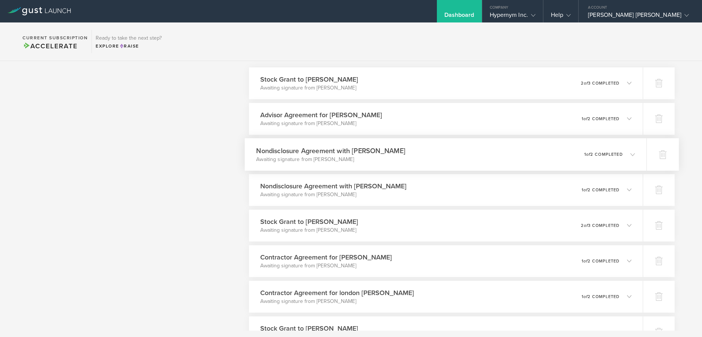
click at [420, 149] on div "Nondisclosure Agreement with [PERSON_NAME] Awaiting signature from [PERSON_NAME…" at bounding box center [445, 154] width 402 height 33
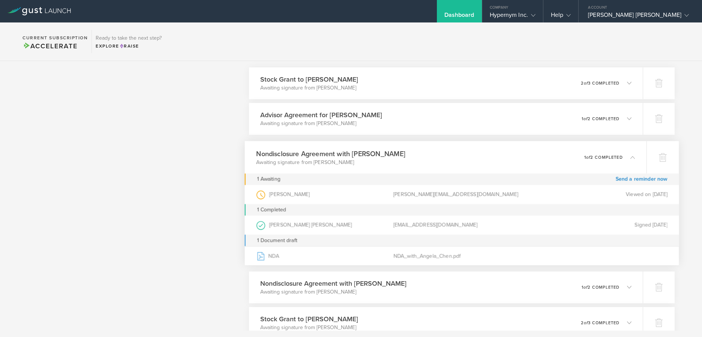
click at [416, 157] on div "Nondisclosure Agreement with [PERSON_NAME] Awaiting signature from [PERSON_NAME…" at bounding box center [445, 157] width 402 height 33
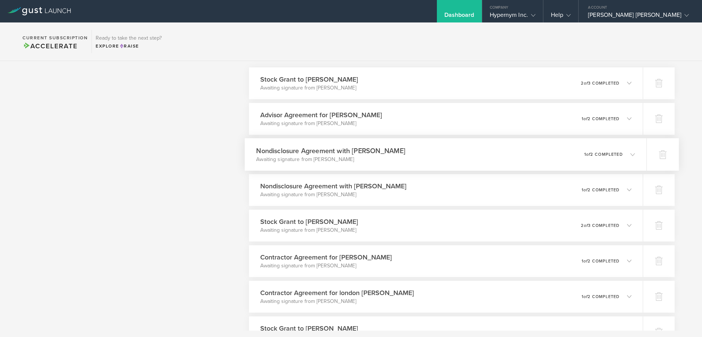
scroll to position [510, 0]
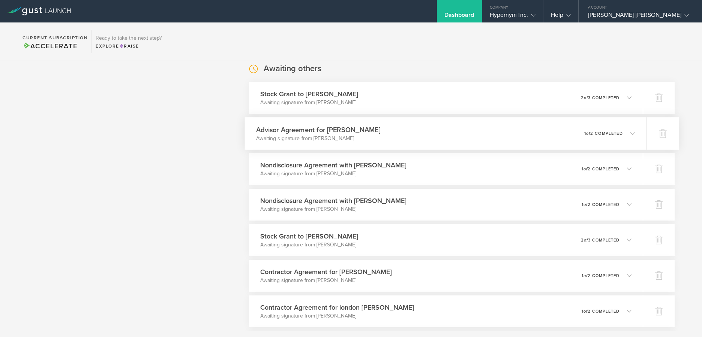
click at [418, 128] on div "Advisor Agreement for [PERSON_NAME] Awaiting signature from [PERSON_NAME] 0 und…" at bounding box center [445, 133] width 402 height 33
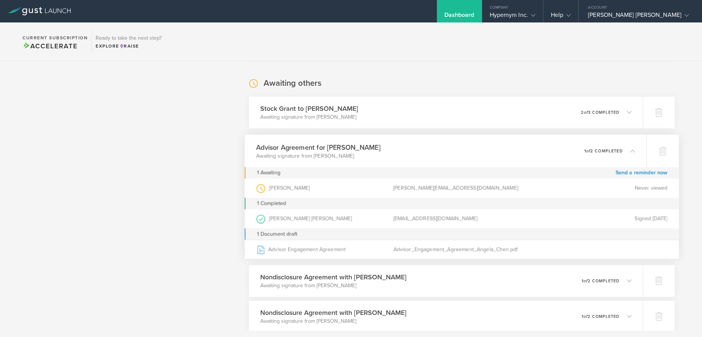
scroll to position [487, 0]
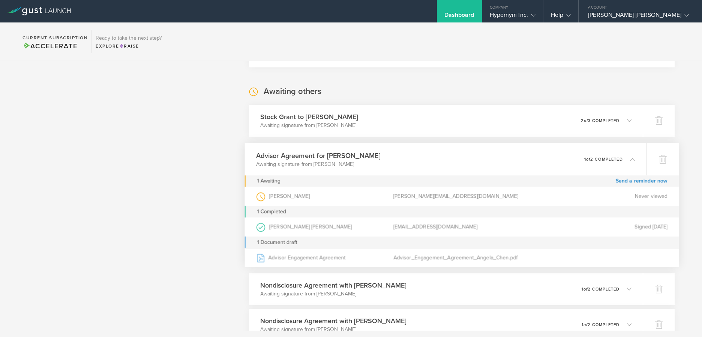
click at [420, 151] on div "Advisor Agreement for [PERSON_NAME] Awaiting signature from [PERSON_NAME] 0 und…" at bounding box center [445, 159] width 402 height 33
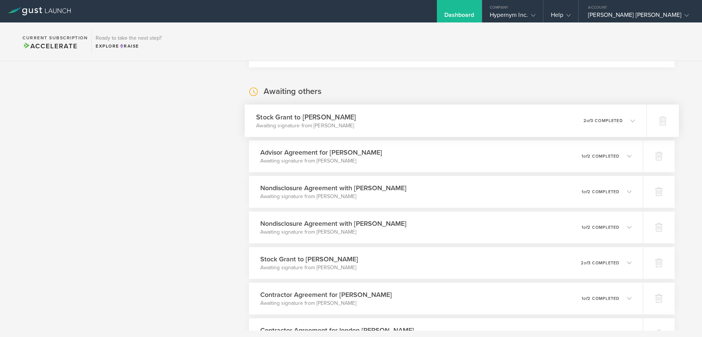
click at [407, 117] on div "Stock [PERSON_NAME] to [PERSON_NAME] Awaiting signature from [PERSON_NAME] 0 un…" at bounding box center [445, 121] width 402 height 33
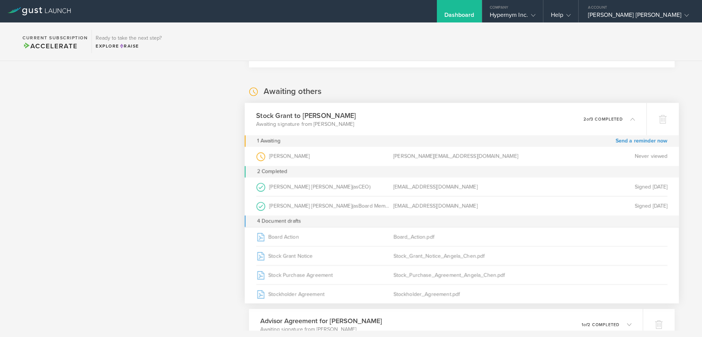
click at [407, 117] on div "Stock [PERSON_NAME] to [PERSON_NAME] Awaiting signature from [PERSON_NAME] 0 un…" at bounding box center [445, 119] width 402 height 33
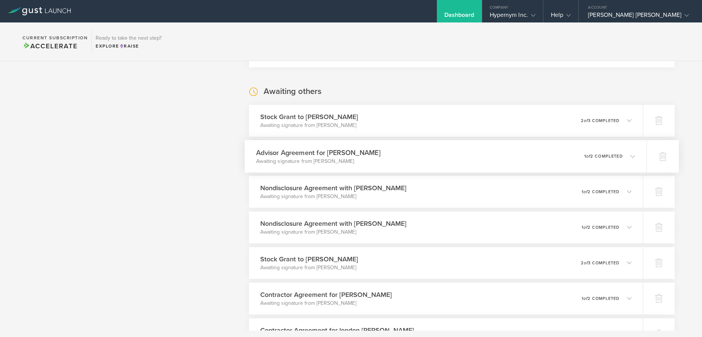
click at [411, 155] on div "Advisor Agreement for [PERSON_NAME] Awaiting signature from [PERSON_NAME] 0 und…" at bounding box center [445, 156] width 402 height 33
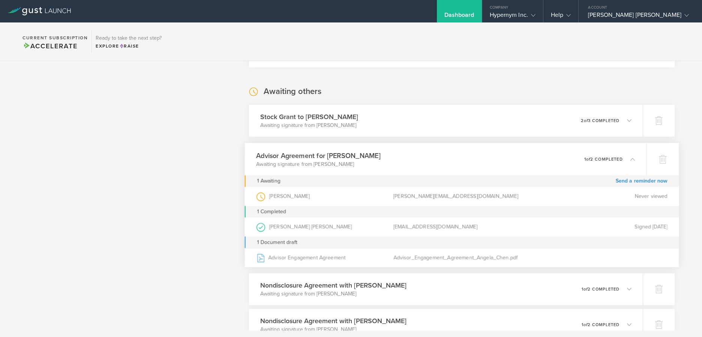
click at [411, 155] on div "Advisor Agreement for [PERSON_NAME] Awaiting signature from [PERSON_NAME] 0 und…" at bounding box center [445, 159] width 402 height 33
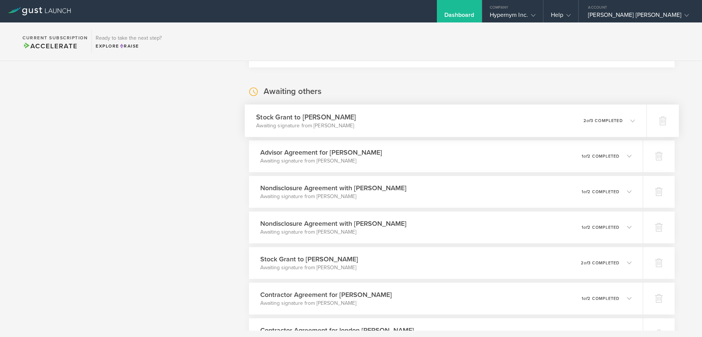
click at [397, 117] on div "Stock [PERSON_NAME] to [PERSON_NAME] Awaiting signature from [PERSON_NAME] 0 un…" at bounding box center [445, 121] width 402 height 33
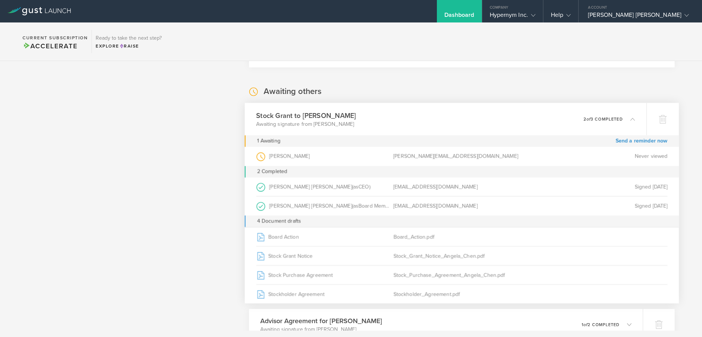
click at [397, 117] on div "Stock [PERSON_NAME] to [PERSON_NAME] Awaiting signature from [PERSON_NAME] 0 un…" at bounding box center [445, 119] width 402 height 33
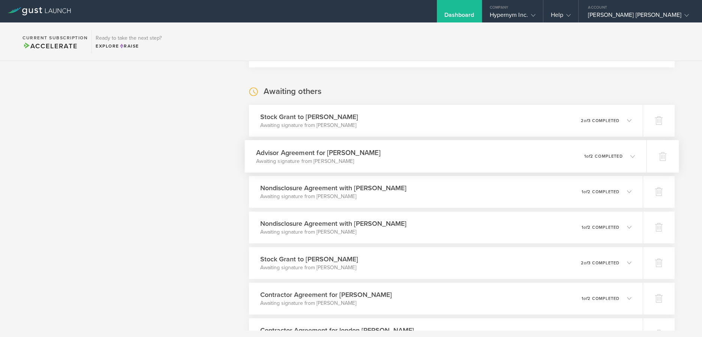
click at [403, 151] on div "Advisor Agreement for [PERSON_NAME] Awaiting signature from [PERSON_NAME] 0 und…" at bounding box center [445, 156] width 402 height 33
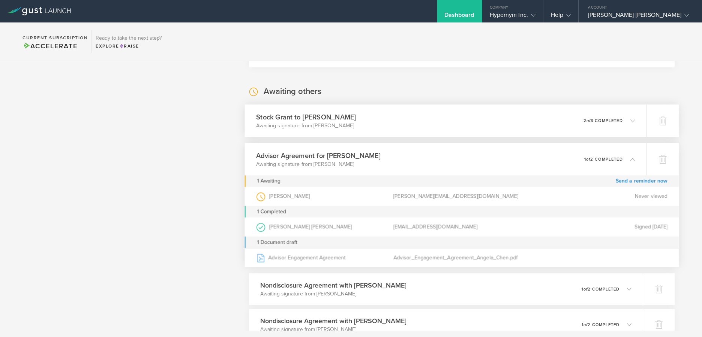
click at [403, 107] on div "Stock [PERSON_NAME] to [PERSON_NAME] Awaiting signature from [PERSON_NAME] 0 un…" at bounding box center [445, 121] width 402 height 33
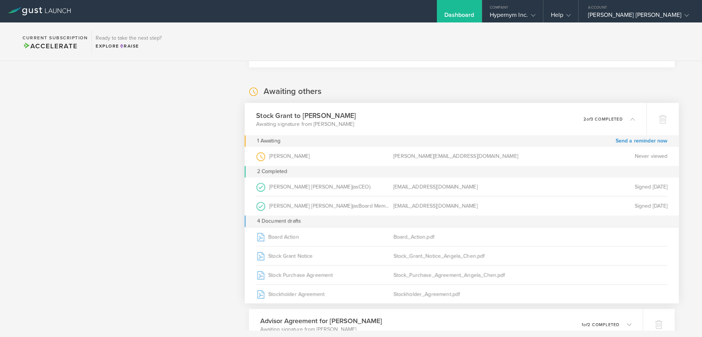
click at [403, 109] on div "Stock [PERSON_NAME] to [PERSON_NAME] Awaiting signature from [PERSON_NAME] 0 un…" at bounding box center [445, 119] width 402 height 33
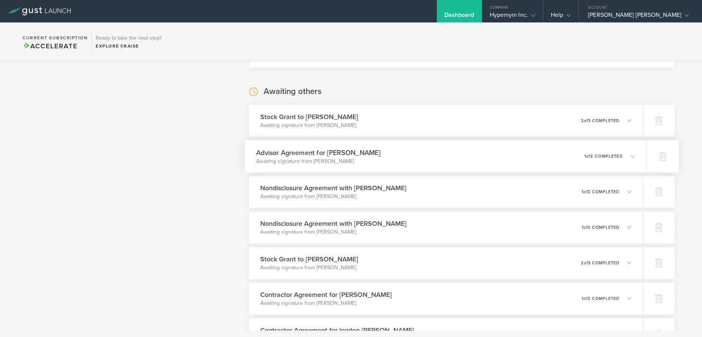
click at [397, 151] on div "Advisor Agreement for [PERSON_NAME] Awaiting signature from [PERSON_NAME] 0 und…" at bounding box center [445, 156] width 402 height 33
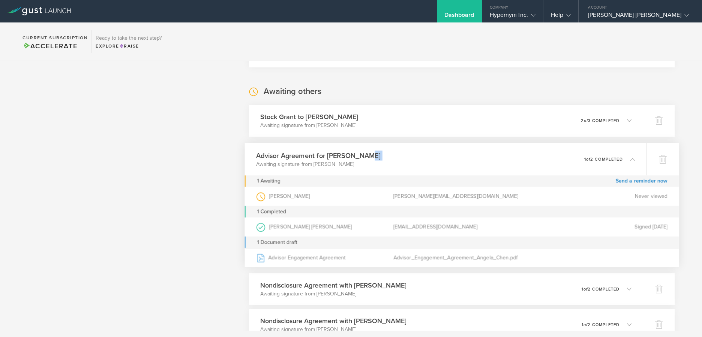
click at [397, 151] on div "Advisor Agreement for [PERSON_NAME] Awaiting signature from [PERSON_NAME] 0 und…" at bounding box center [445, 159] width 402 height 33
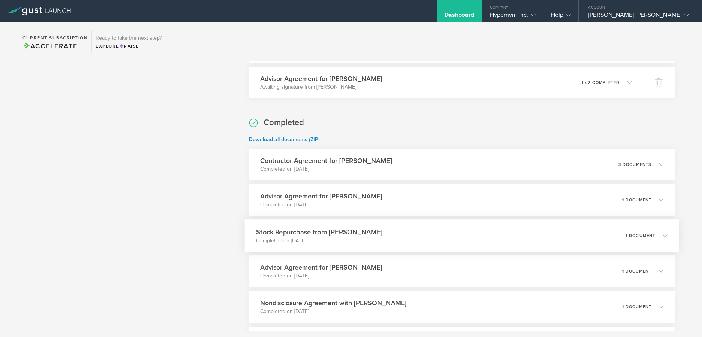
scroll to position [1247, 0]
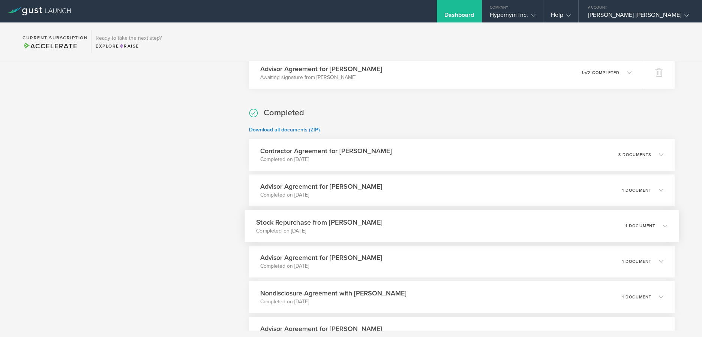
click at [393, 228] on div "Stock Repurchase from [PERSON_NAME] Completed on [DATE] 1 document" at bounding box center [461, 226] width 434 height 33
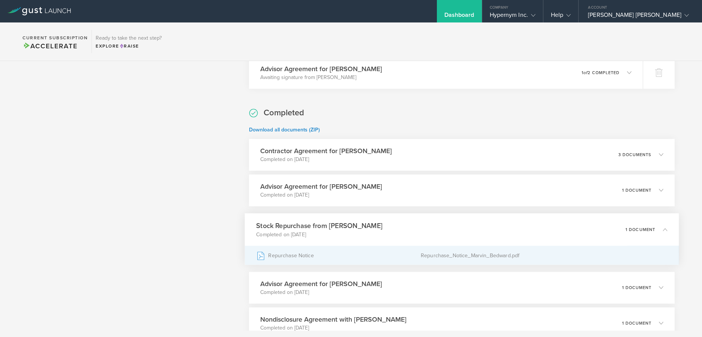
click at [303, 254] on div "Repurchase Notice" at bounding box center [338, 255] width 165 height 19
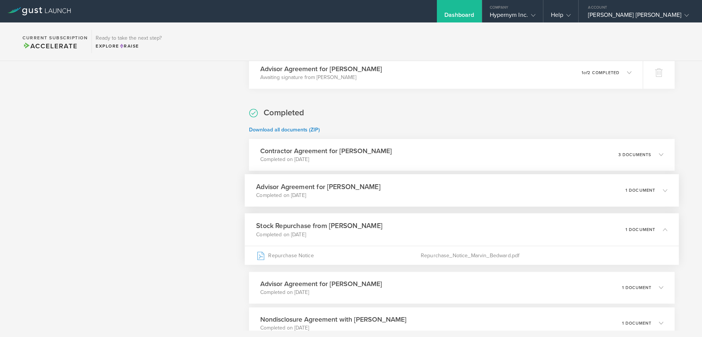
scroll to position [1307, 0]
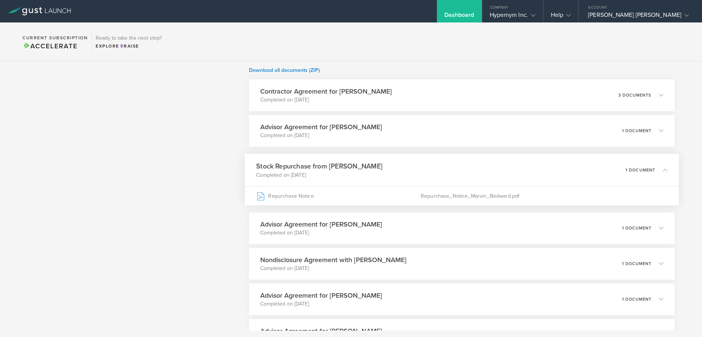
click at [374, 173] on p "Completed on [DATE]" at bounding box center [319, 174] width 126 height 7
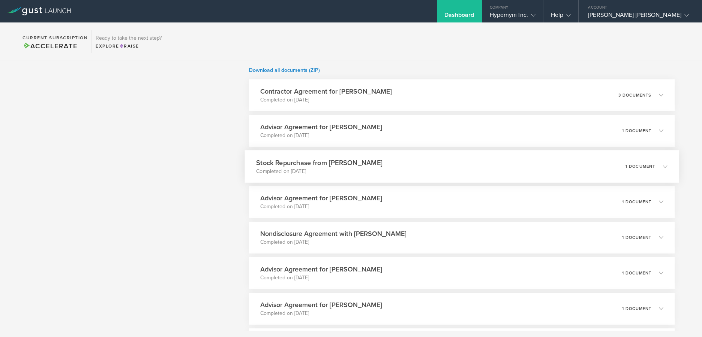
click at [335, 164] on h3 "Stock Repurchase from [PERSON_NAME]" at bounding box center [319, 163] width 126 height 10
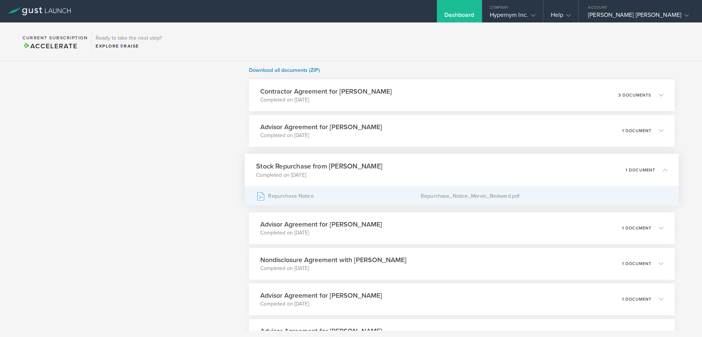
click at [292, 197] on div "Repurchase Notice" at bounding box center [338, 196] width 165 height 19
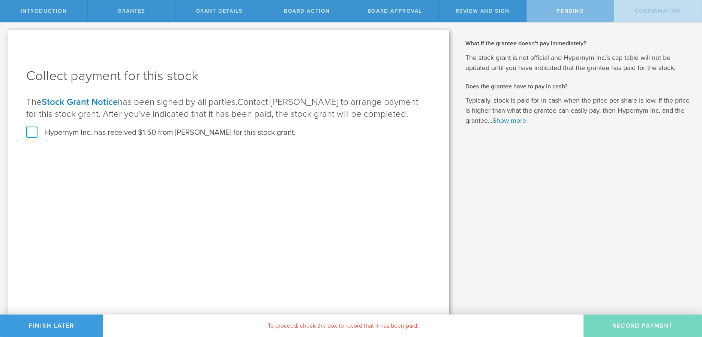
click at [231, 9] on span "Grant Details" at bounding box center [219, 11] width 46 height 6
click at [442, 8] on div "Review and Sign" at bounding box center [483, 11] width 88 height 22
click at [501, 8] on span "Review and Sign" at bounding box center [483, 11] width 54 height 6
